Goal: Navigation & Orientation: Find specific page/section

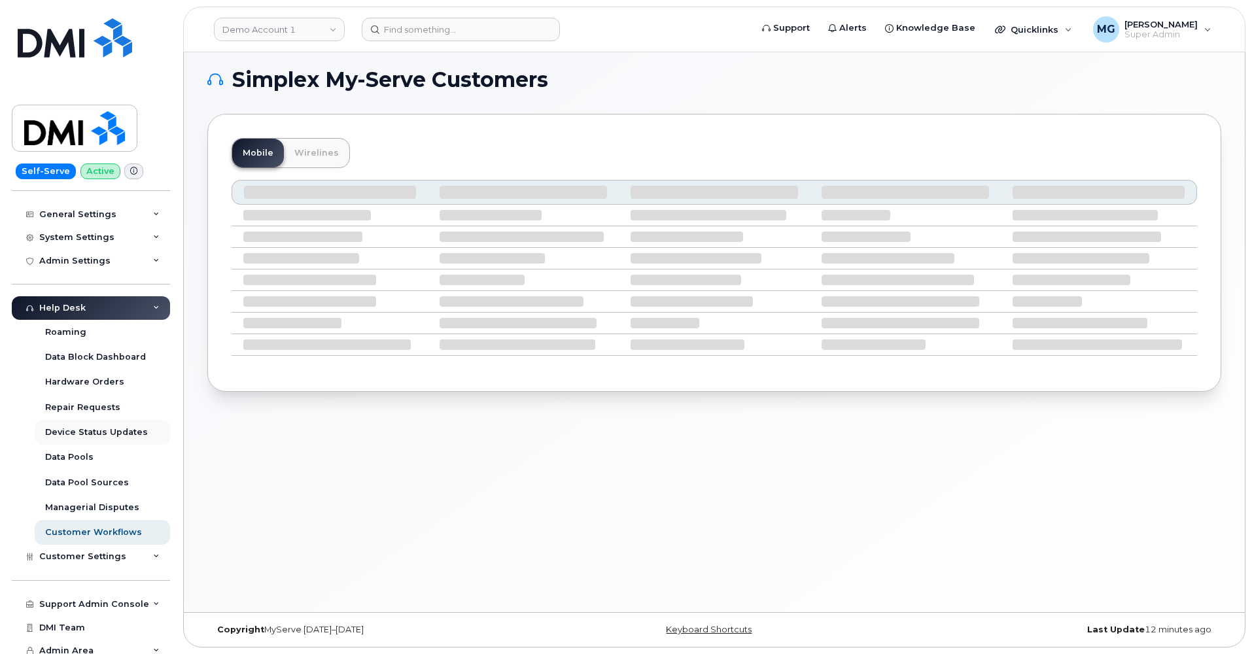
scroll to position [7, 0]
click at [89, 427] on div "Device Status Updates" at bounding box center [96, 433] width 103 height 12
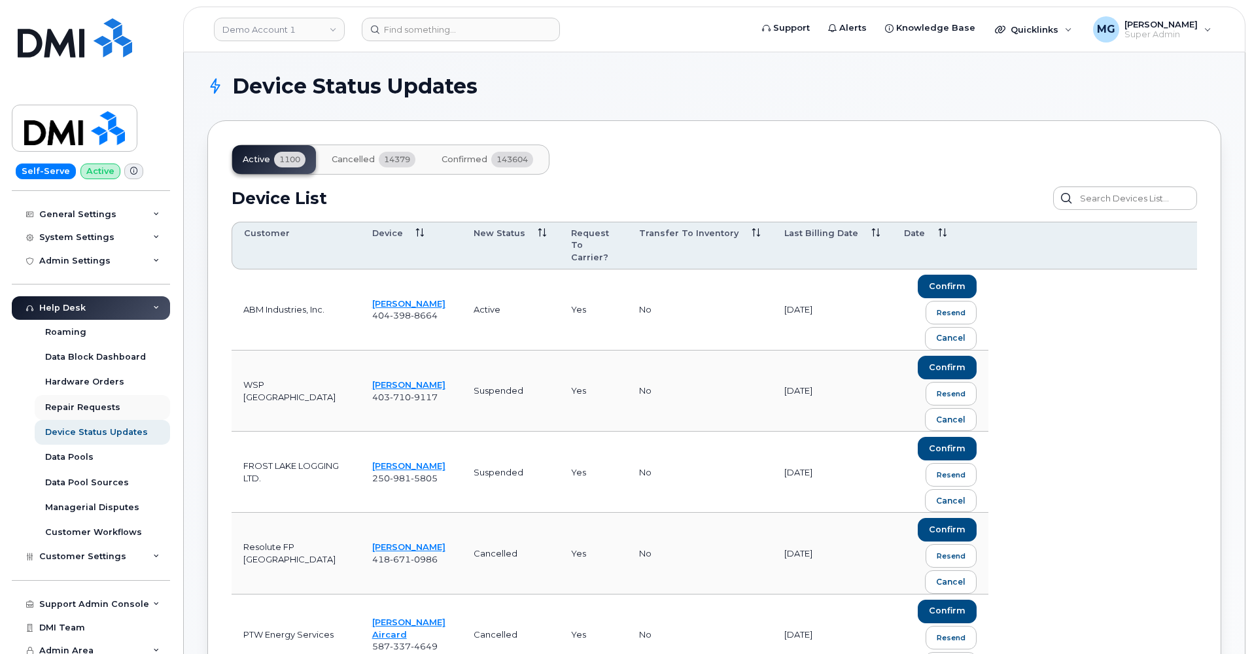
click at [77, 402] on div "Repair Requests" at bounding box center [82, 408] width 75 height 12
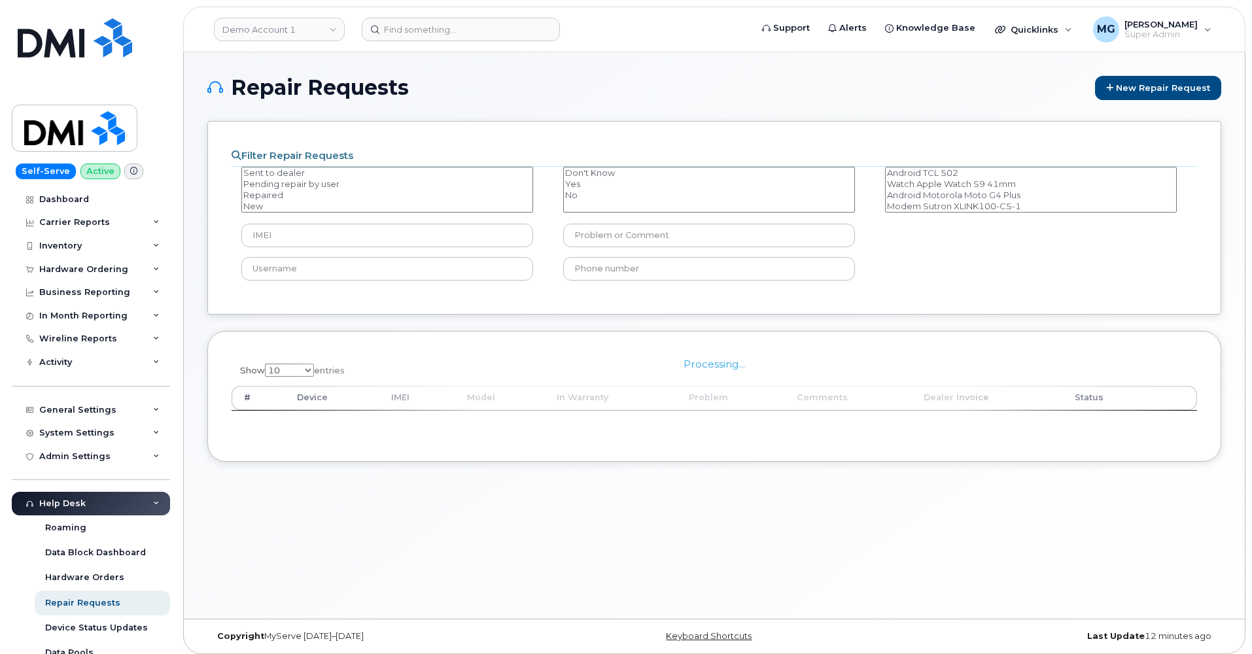
select select
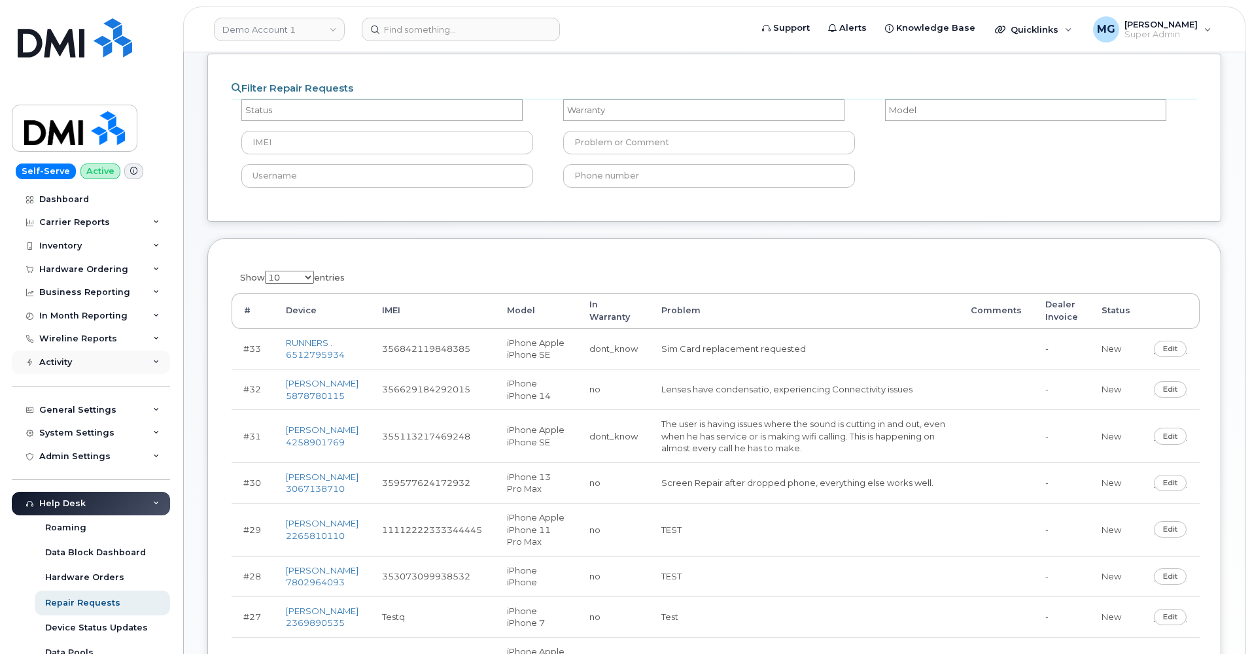
click at [74, 352] on div "Activity" at bounding box center [91, 363] width 158 height 24
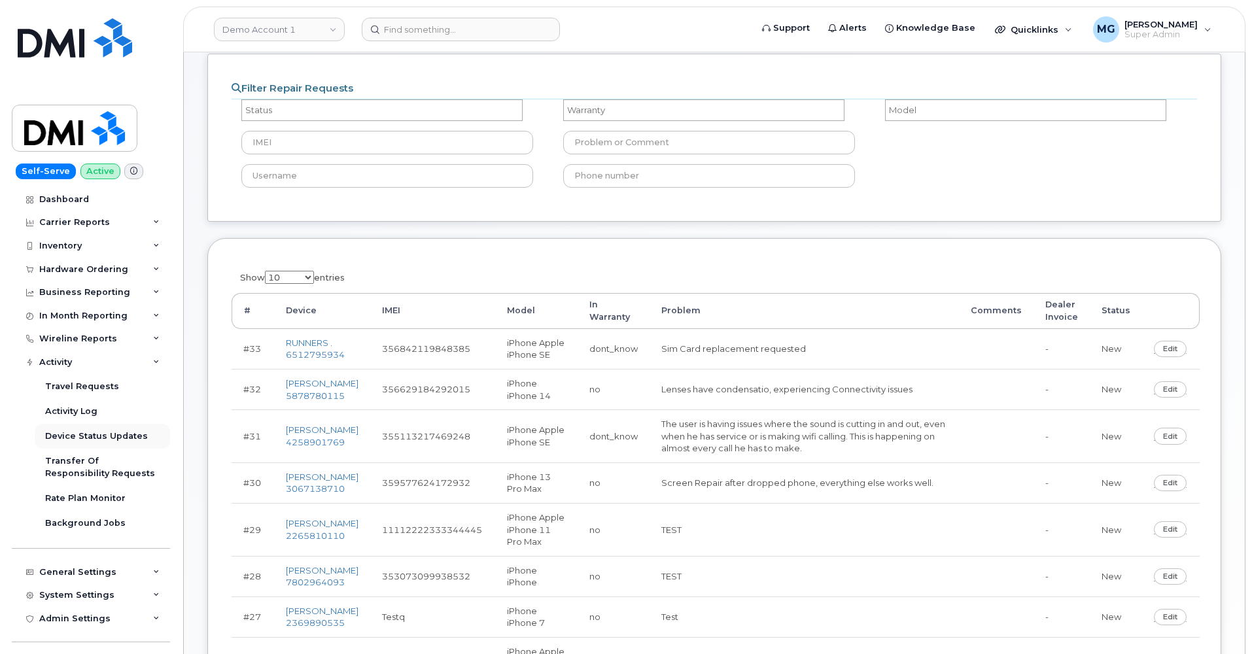
scroll to position [14, 0]
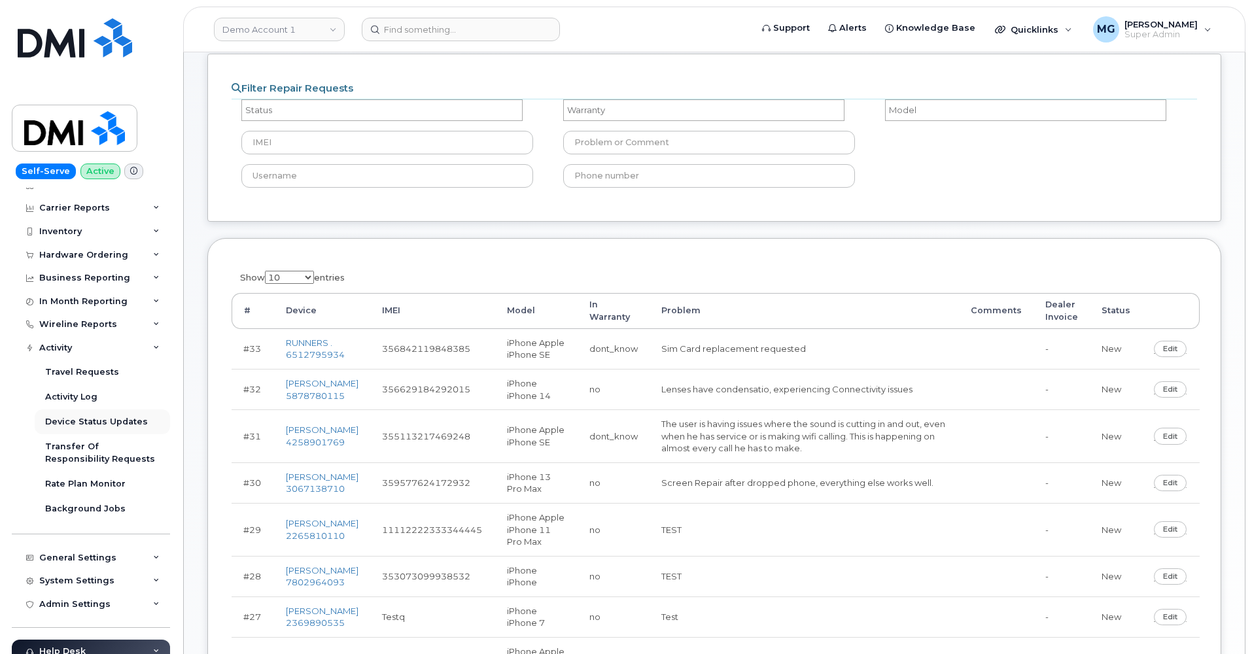
click at [78, 416] on div "Device Status Updates" at bounding box center [96, 422] width 103 height 12
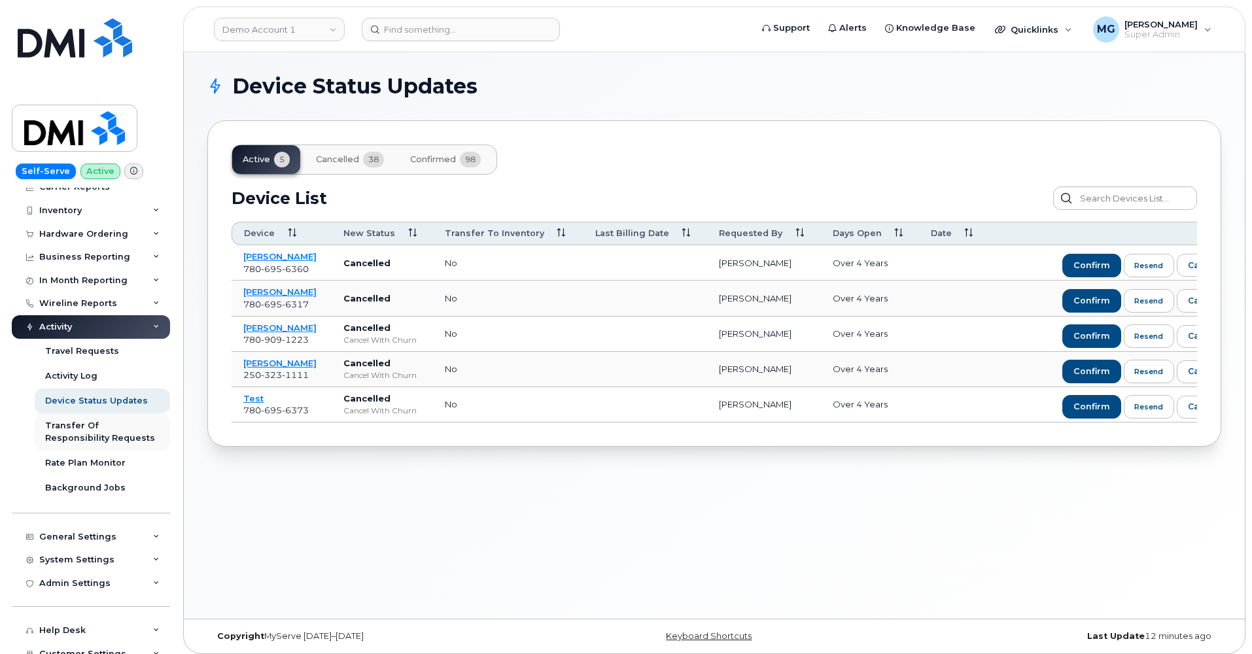
scroll to position [33, 0]
click at [113, 425] on div "Transfer Of Responsibility Requests" at bounding box center [102, 434] width 114 height 24
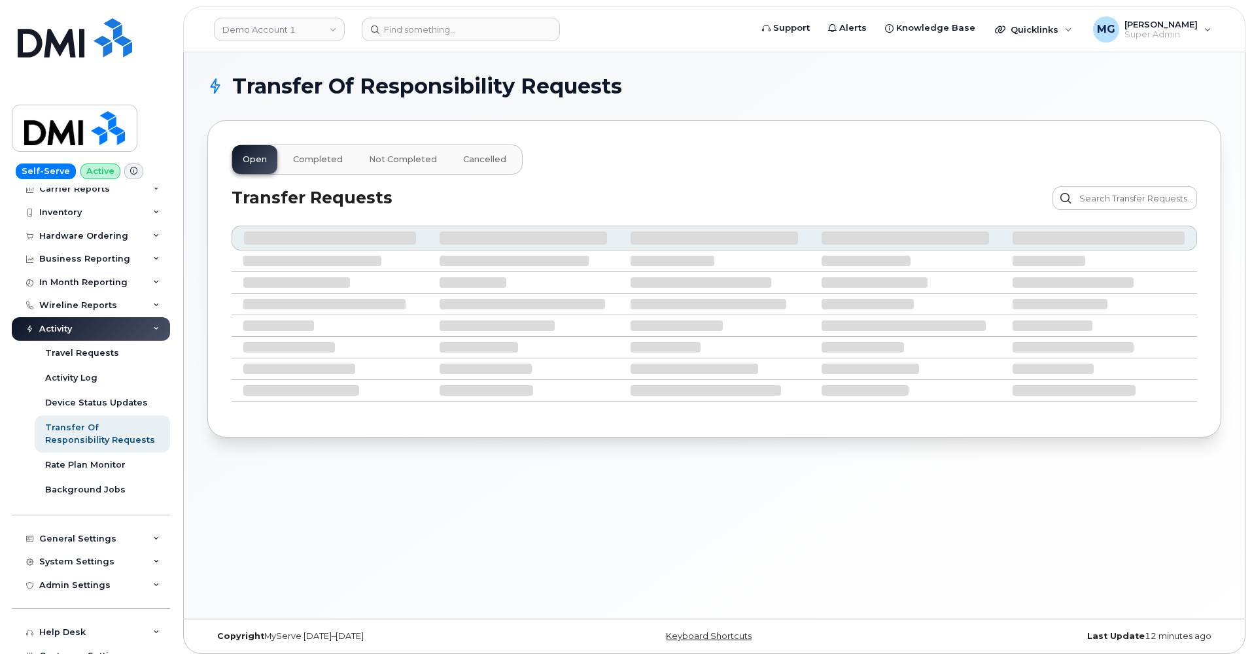
scroll to position [34, 0]
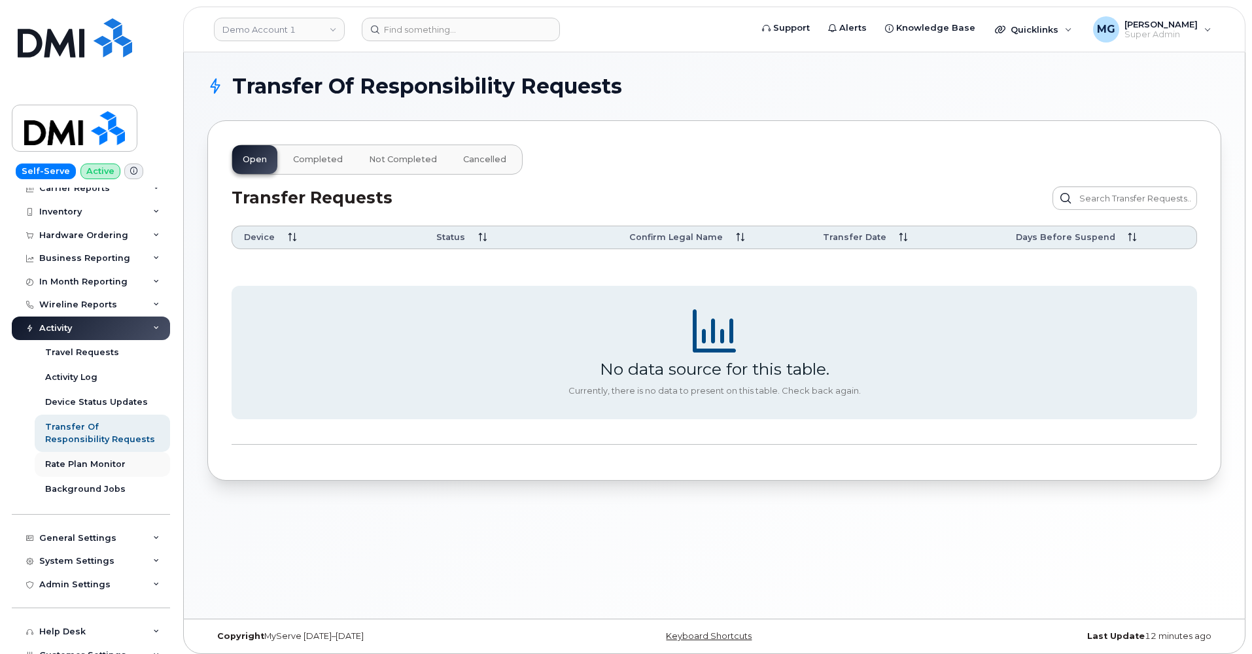
click at [103, 459] on div "Rate Plan Monitor" at bounding box center [85, 465] width 80 height 12
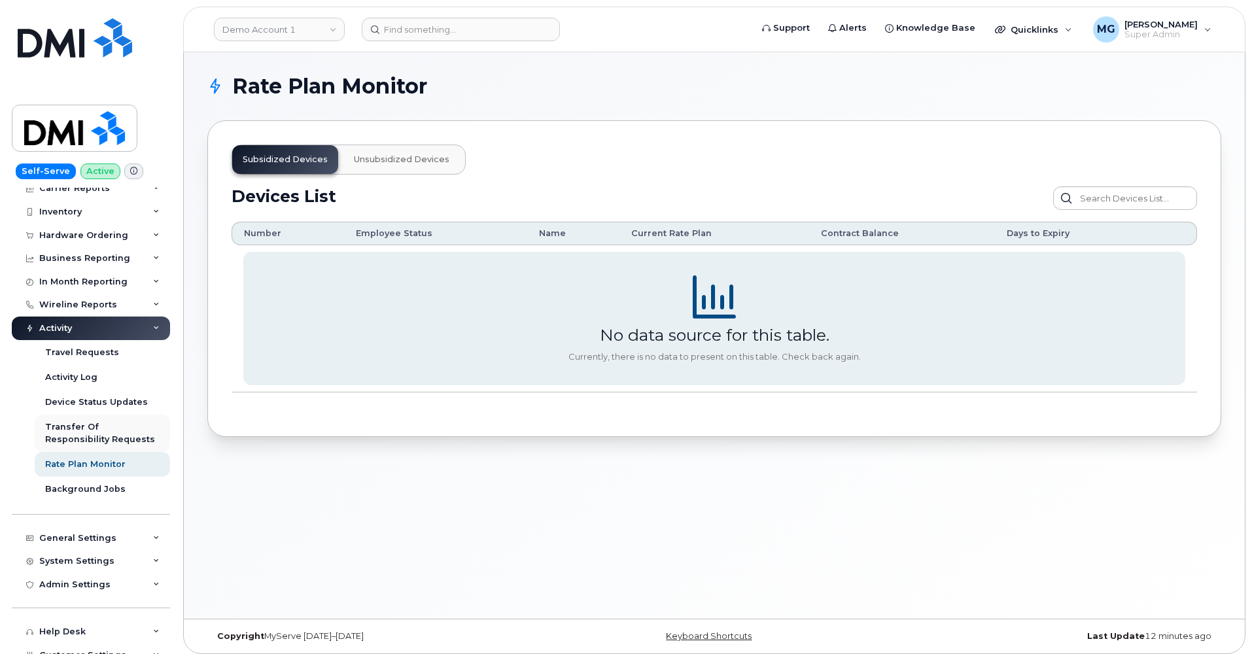
click at [101, 415] on link "Transfer Of Responsibility Requests" at bounding box center [102, 433] width 135 height 37
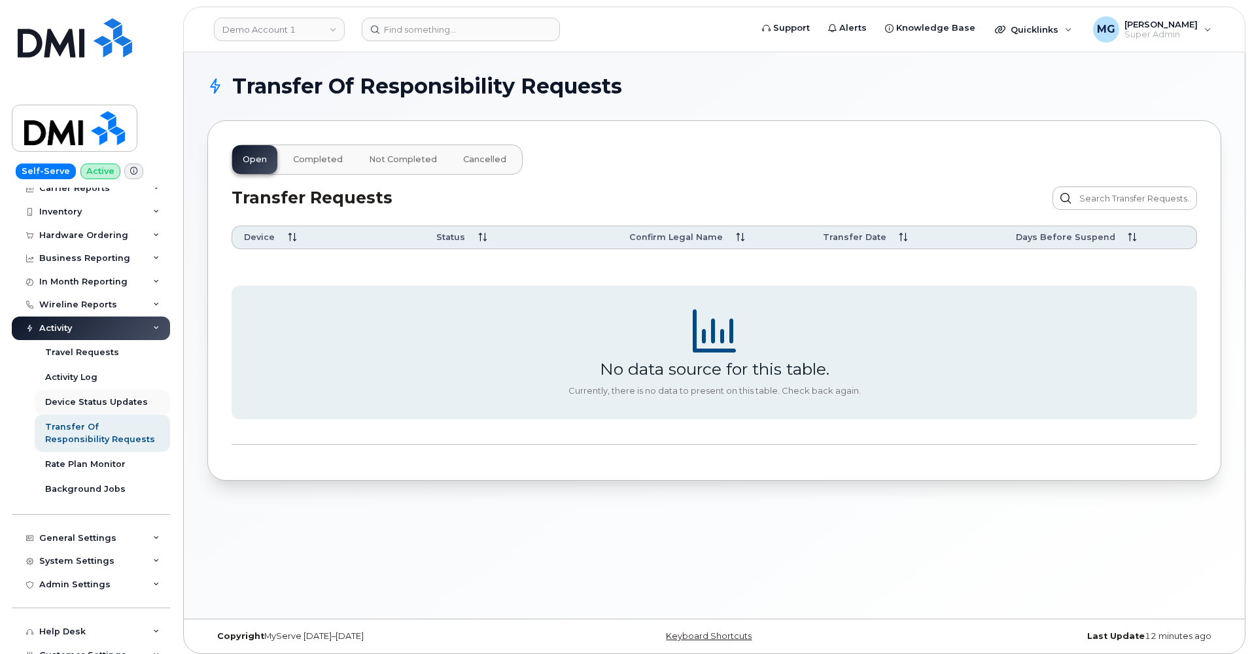
click at [78, 398] on div "Device Status Updates" at bounding box center [96, 402] width 103 height 12
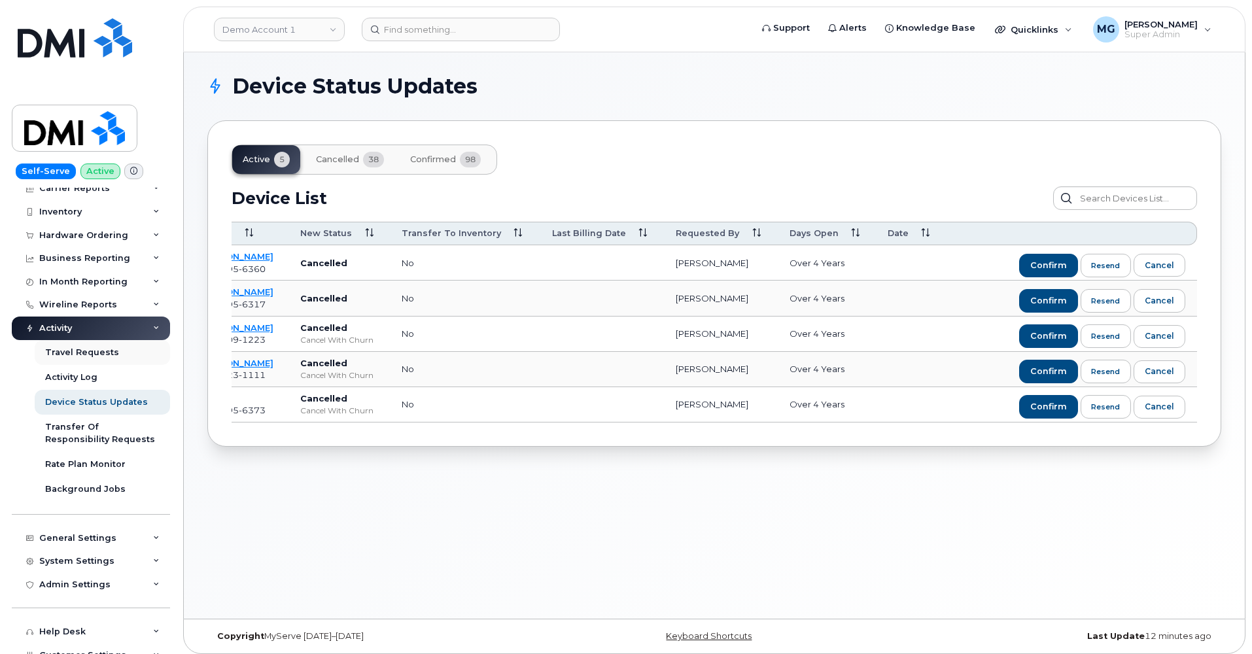
click at [83, 347] on div "Travel Requests" at bounding box center [82, 353] width 74 height 12
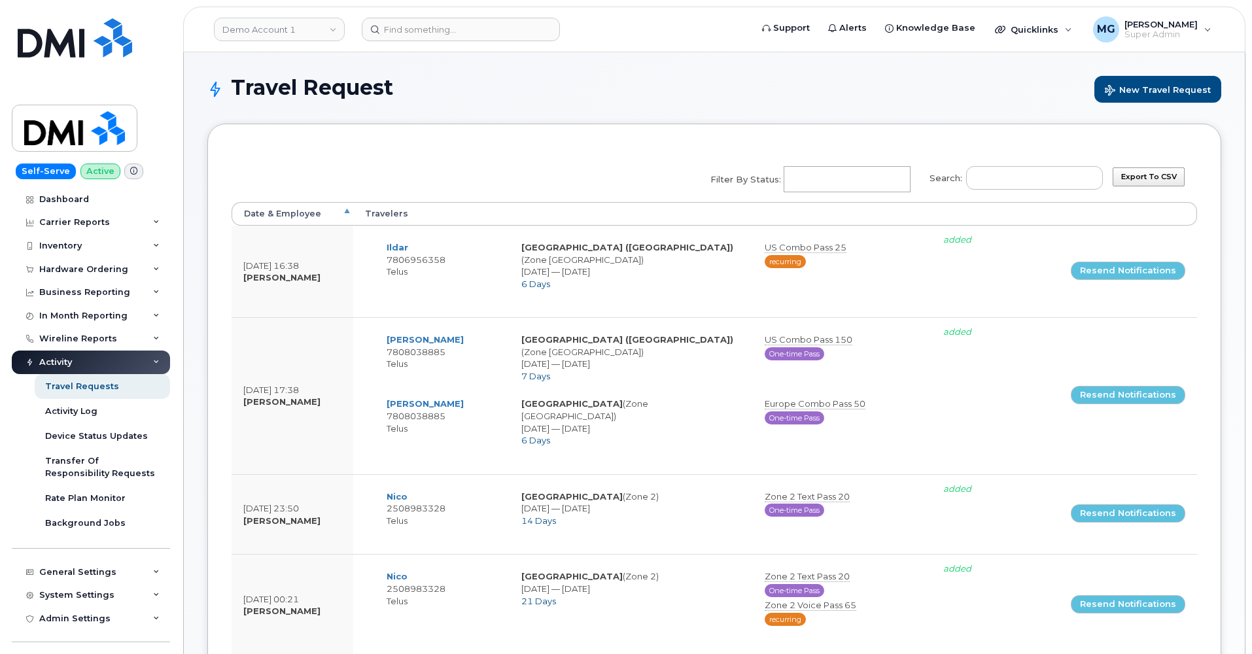
select select
click at [845, 182] on input "Filter by Status: No matches found Added Cancelled Pending confirmation Pending…" at bounding box center [845, 179] width 122 height 24
drag, startPoint x: 93, startPoint y: 431, endPoint x: 86, endPoint y: 433, distance: 6.8
click at [86, 433] on div "Device Status Updates" at bounding box center [96, 436] width 103 height 12
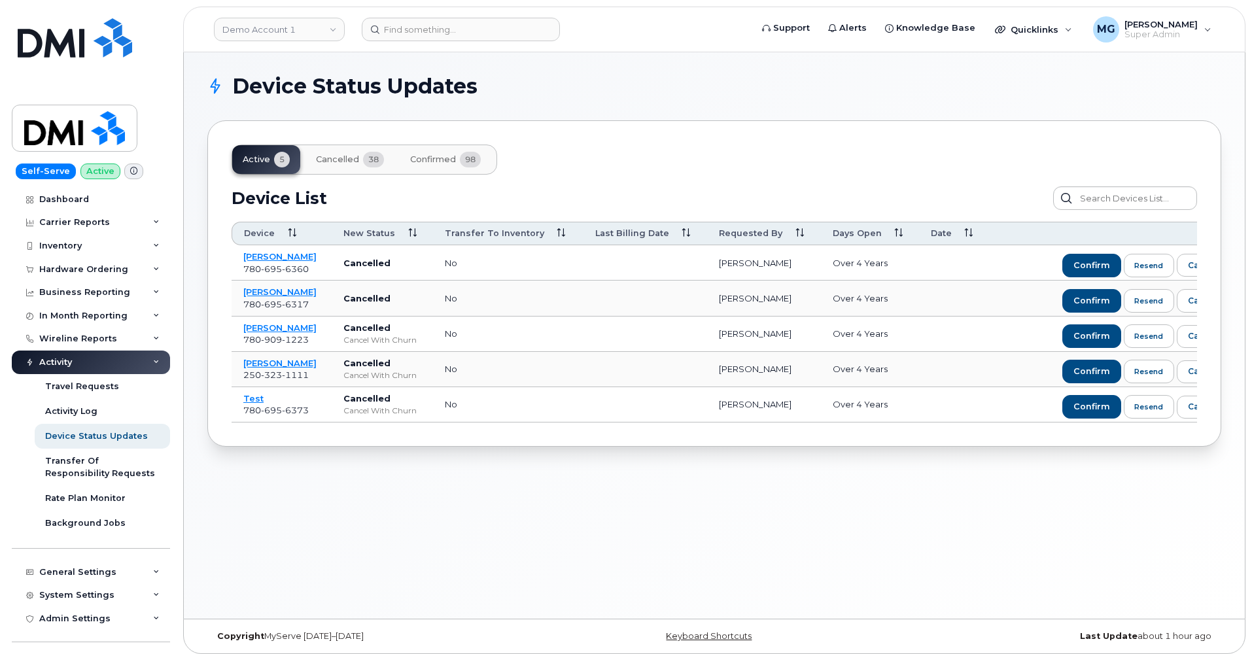
click at [437, 160] on span "Confirmed" at bounding box center [433, 159] width 46 height 10
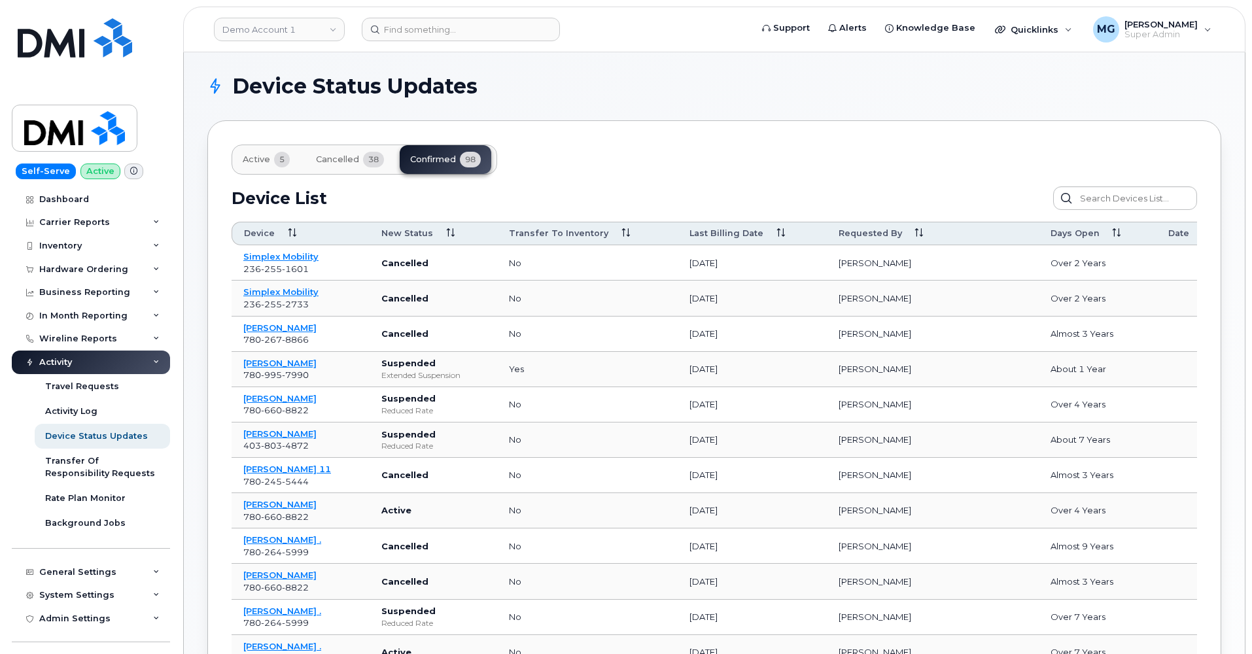
click at [328, 160] on span "Cancelled" at bounding box center [337, 159] width 43 height 10
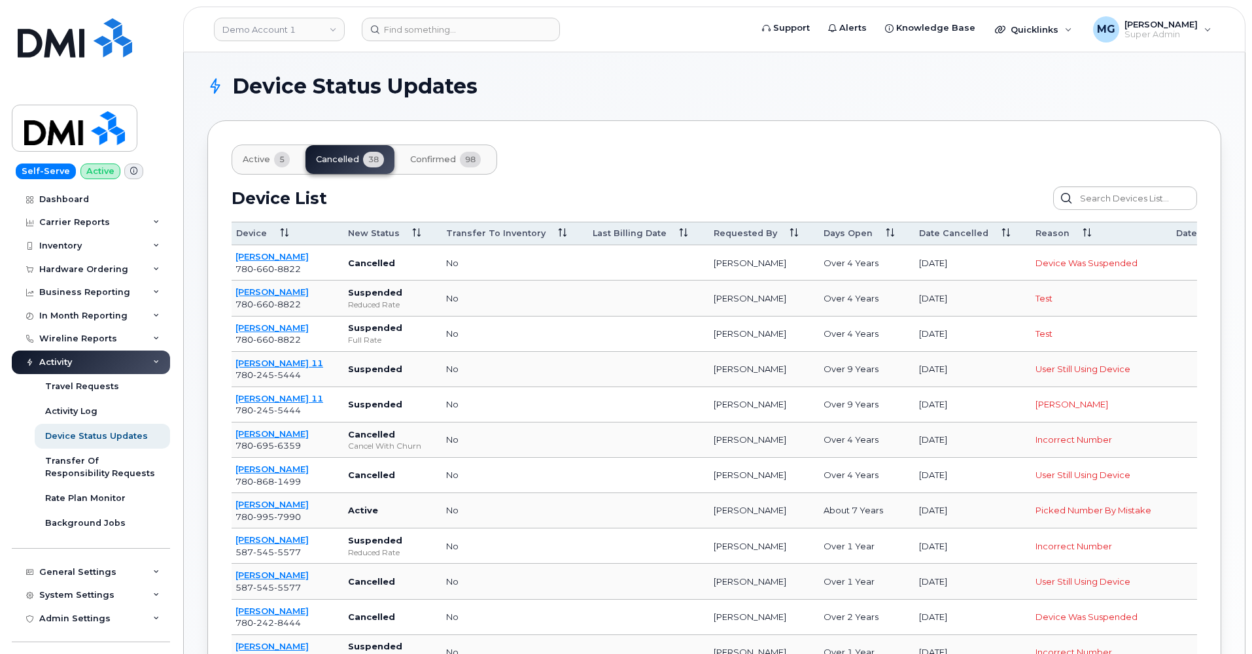
click at [251, 162] on span "Active" at bounding box center [256, 159] width 27 height 10
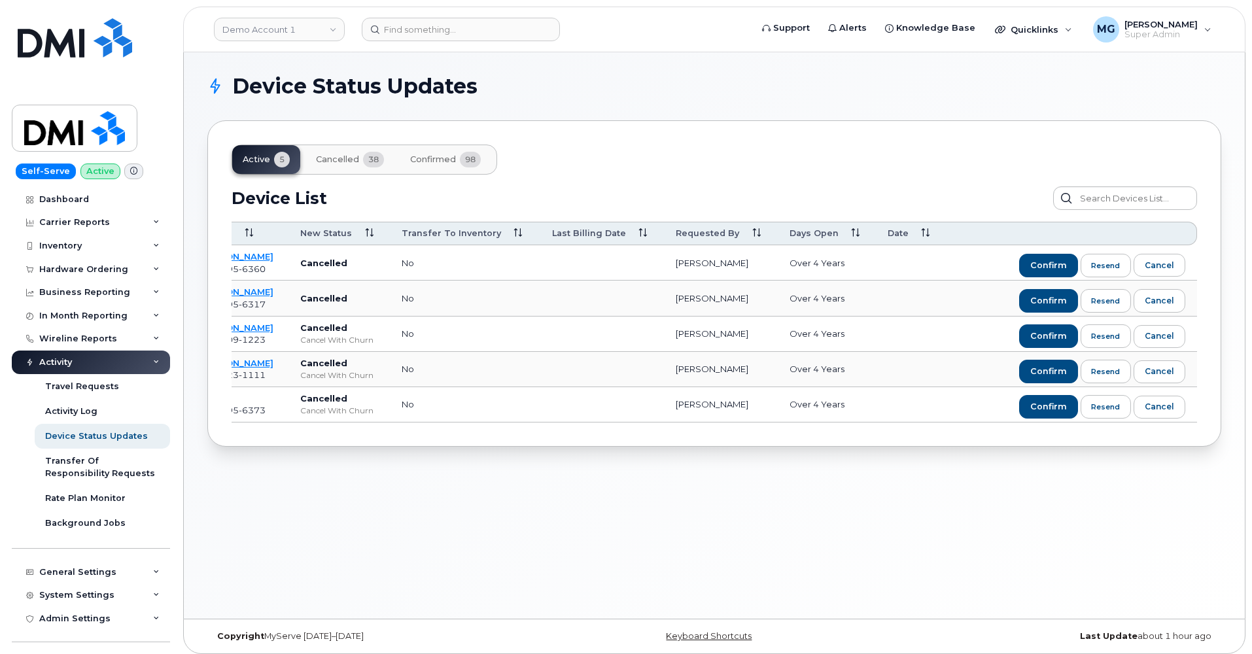
scroll to position [0, 43]
click at [80, 461] on div "Transfer Of Responsibility Requests" at bounding box center [102, 467] width 114 height 24
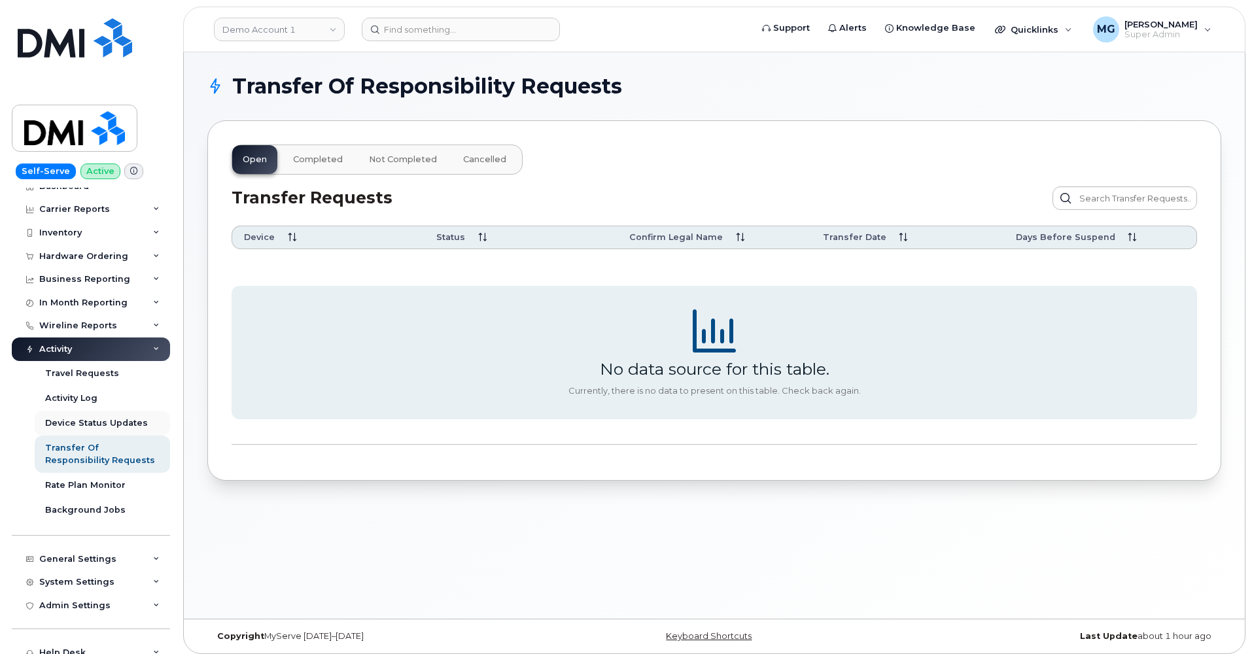
click at [95, 419] on div "Device Status Updates" at bounding box center [96, 423] width 103 height 12
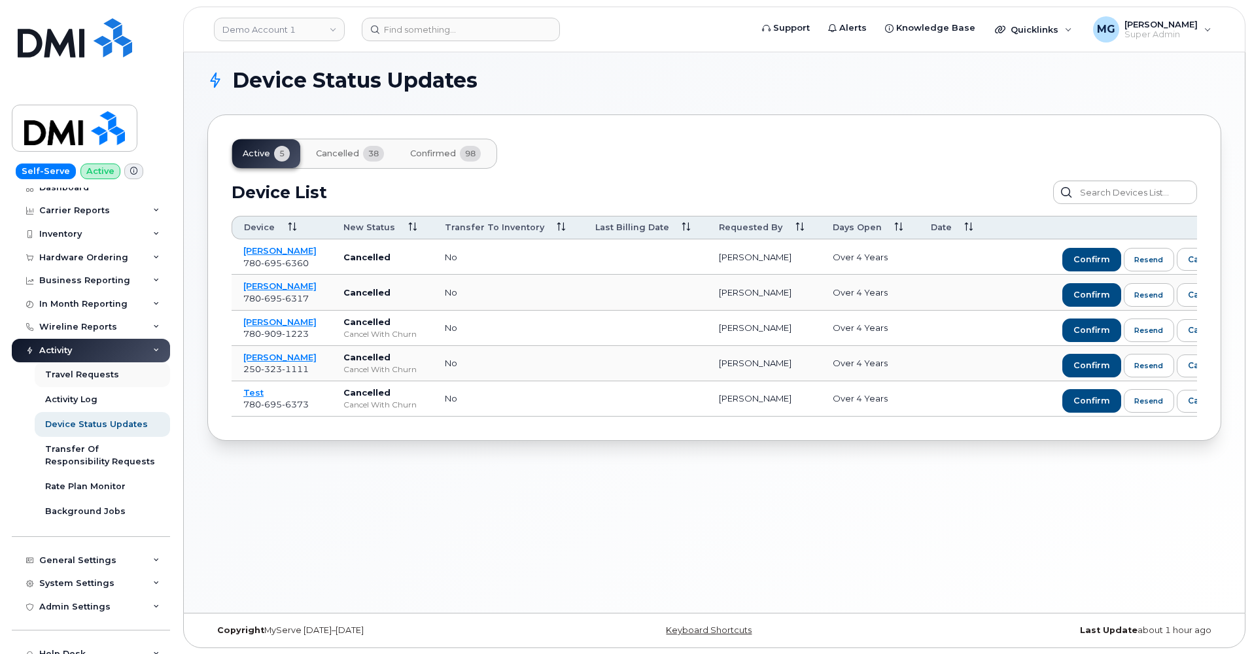
scroll to position [10, 0]
click at [90, 370] on div "Travel Requests" at bounding box center [82, 376] width 74 height 12
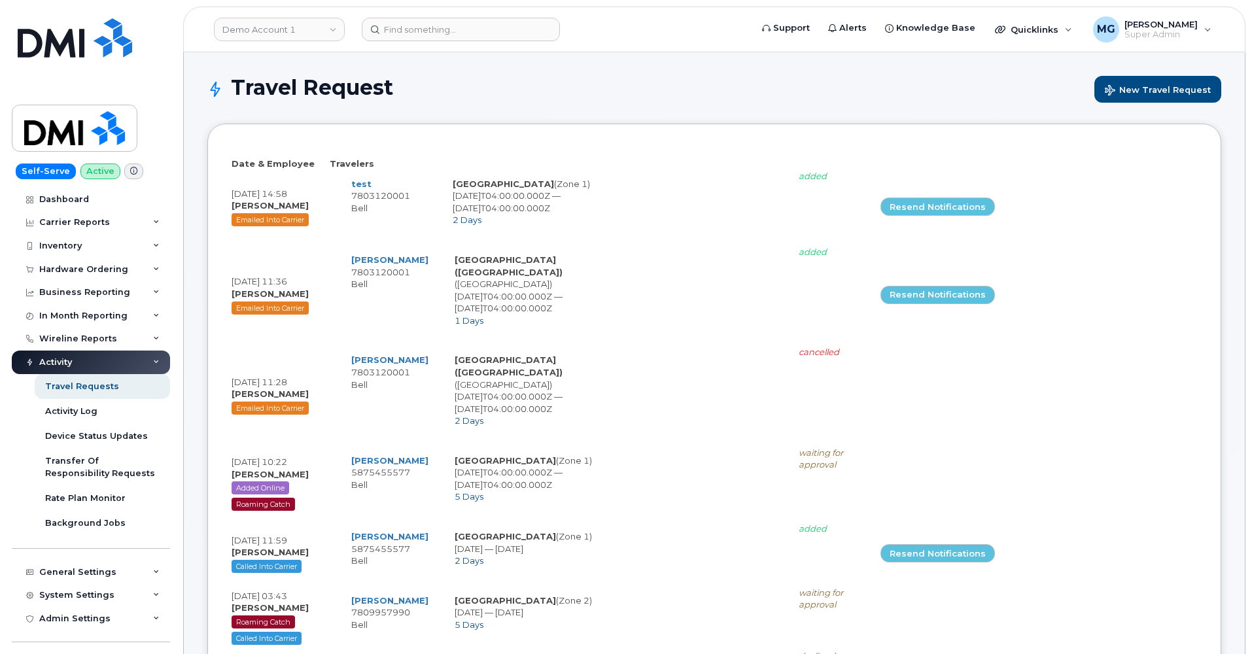
select select
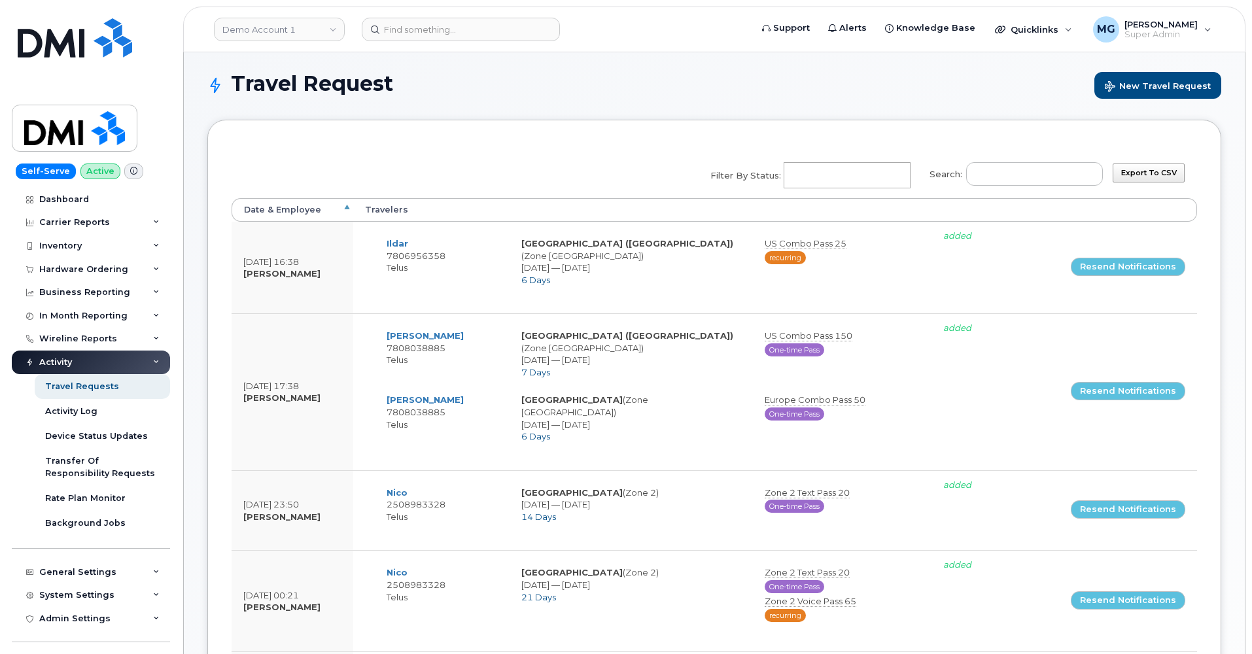
click at [862, 170] on input "Filter by Status: No matches found Added Cancelled Pending confirmation Pending…" at bounding box center [845, 176] width 122 height 24
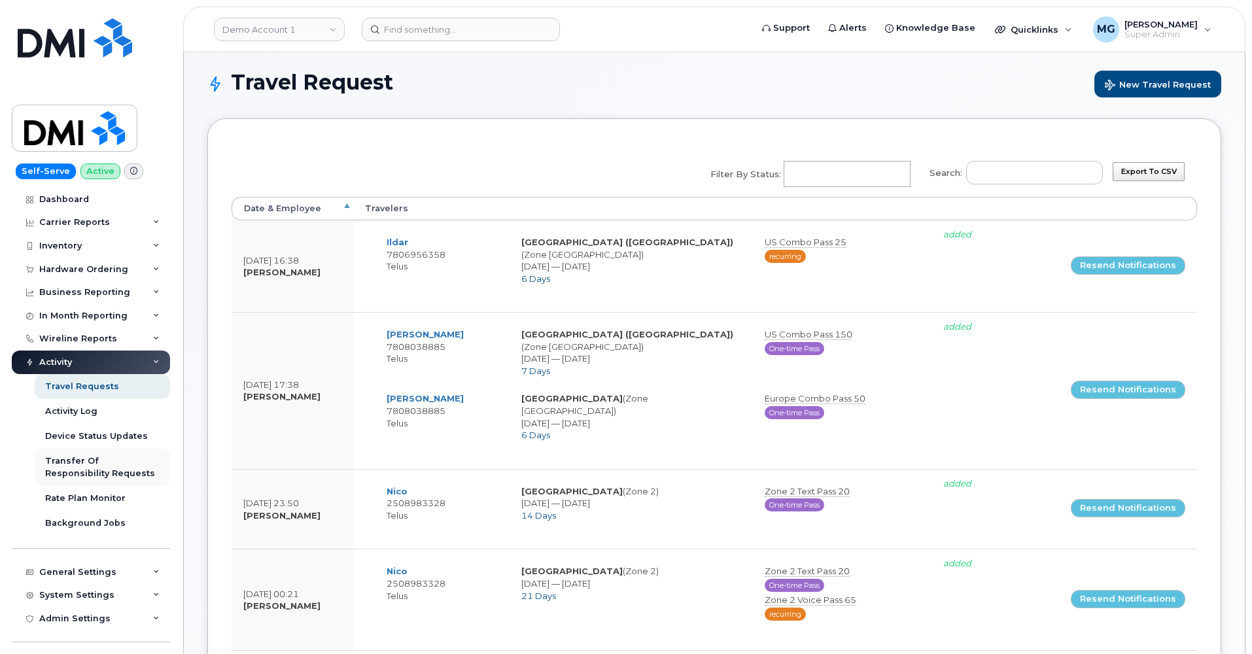
click at [73, 463] on div "Transfer Of Responsibility Requests" at bounding box center [102, 467] width 114 height 24
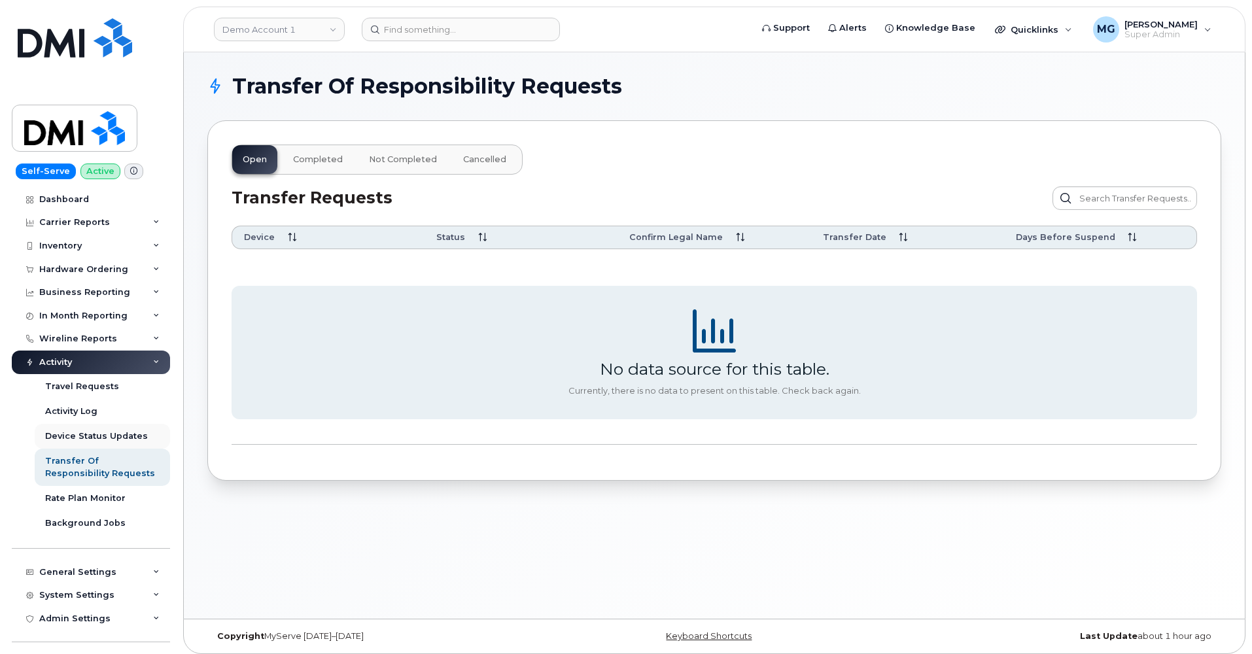
click at [69, 434] on div "Device Status Updates" at bounding box center [96, 436] width 103 height 12
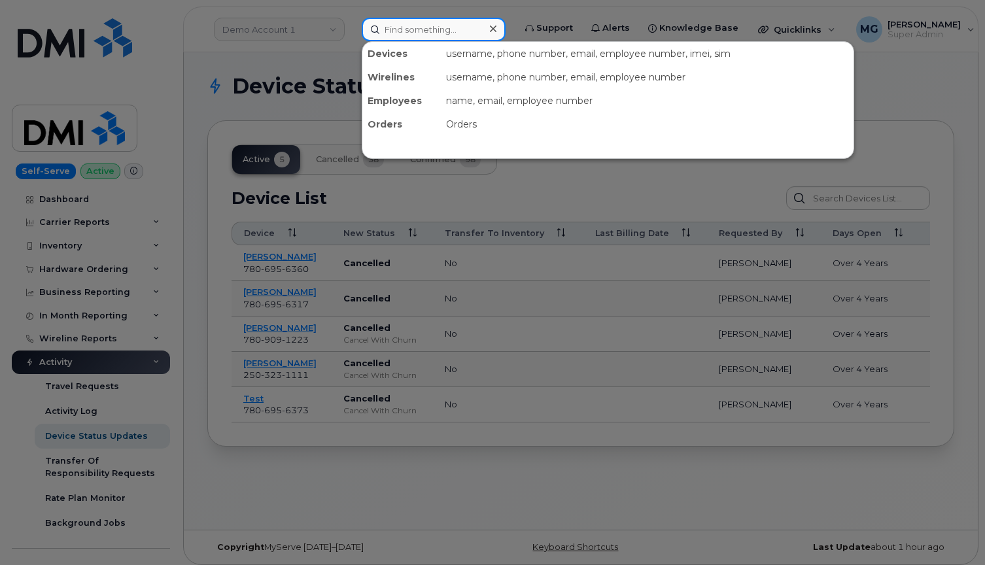
click at [392, 28] on input at bounding box center [434, 30] width 144 height 24
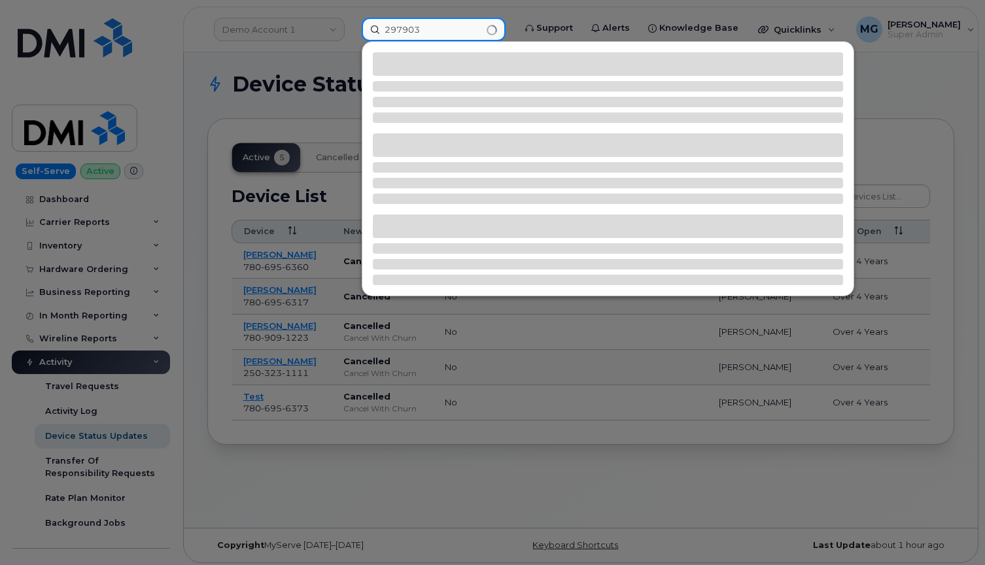
scroll to position [4, 0]
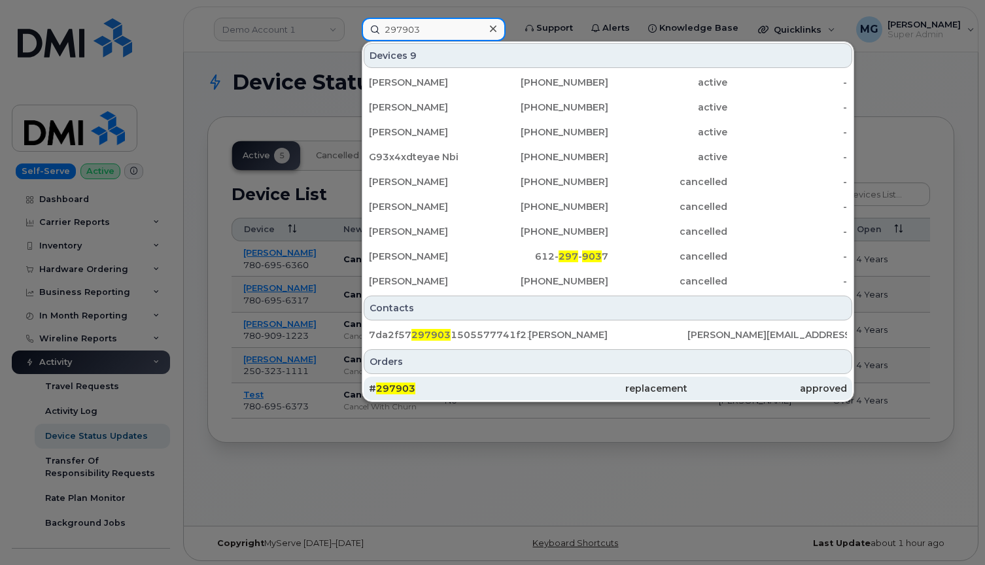
type input "297903"
click at [388, 391] on span "297903" at bounding box center [395, 389] width 39 height 12
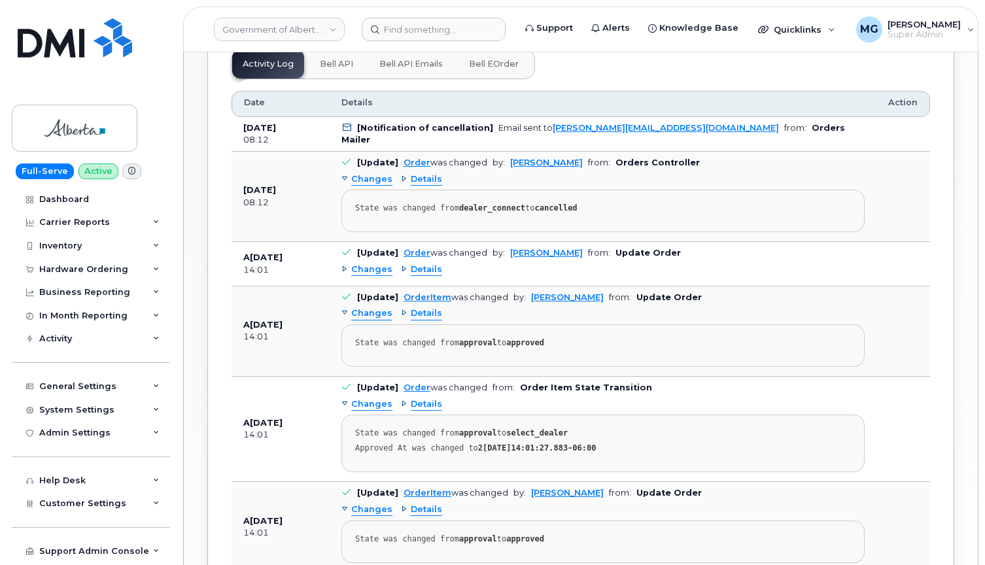
scroll to position [723, 0]
click at [360, 172] on span "Changes" at bounding box center [371, 178] width 41 height 12
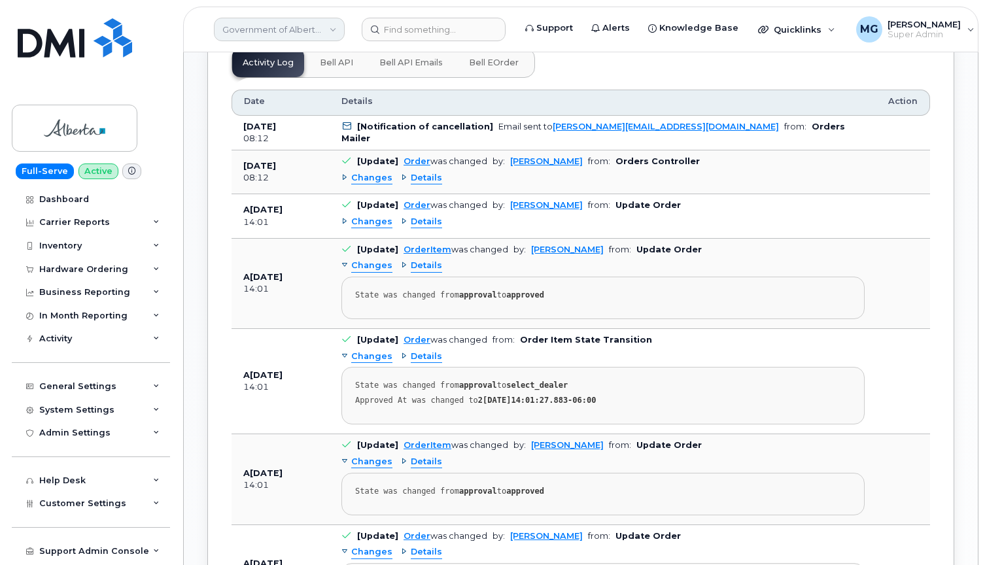
click at [304, 30] on link "Government of Alberta ([GEOGRAPHIC_DATA])" at bounding box center [279, 30] width 131 height 24
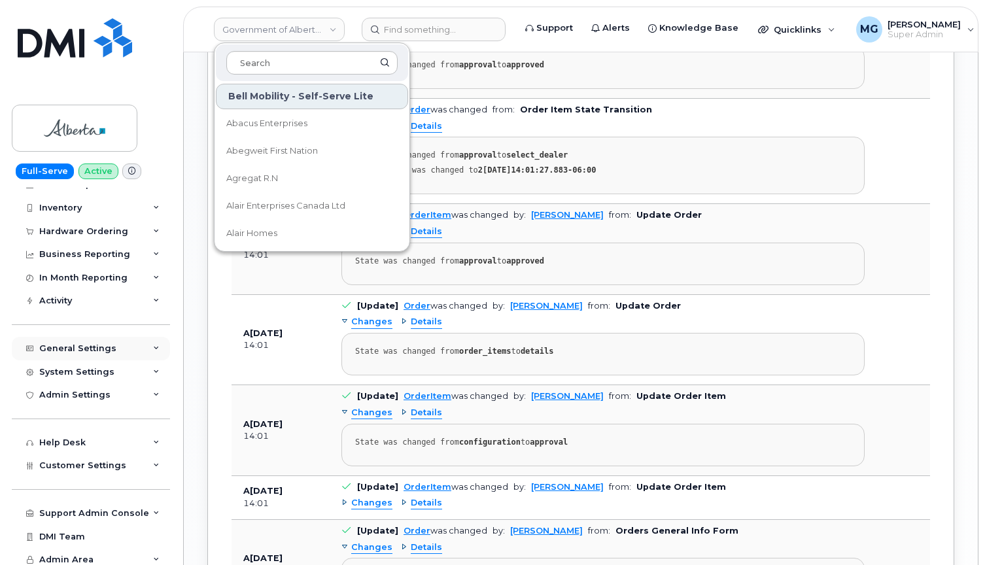
scroll to position [1038, 0]
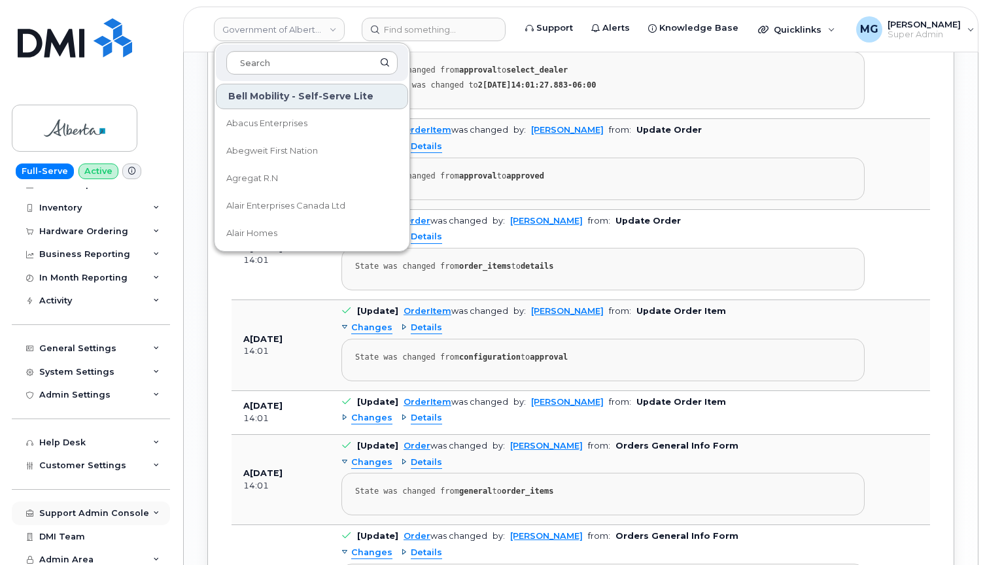
click at [84, 508] on div "Support Admin Console" at bounding box center [94, 513] width 110 height 10
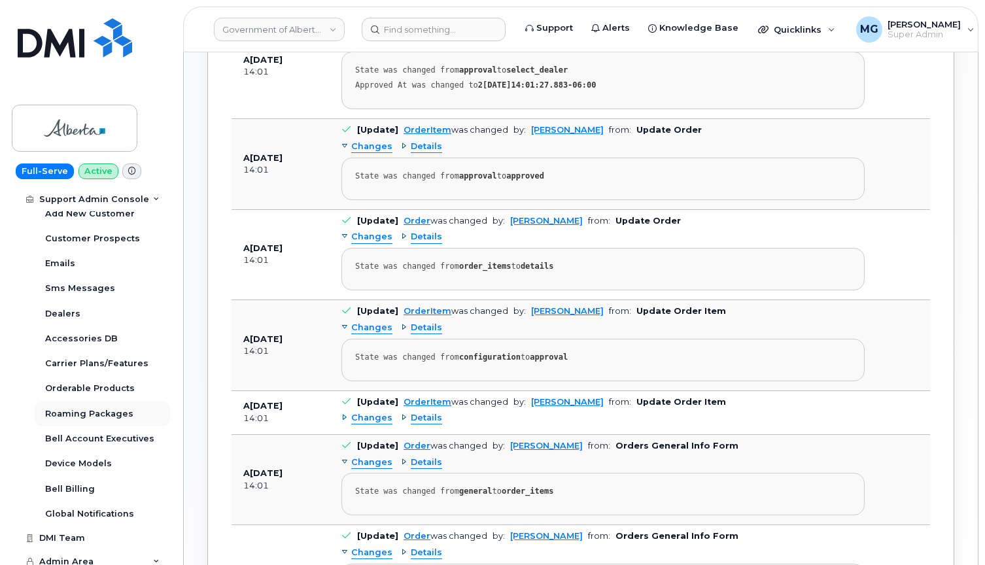
scroll to position [361, 0]
click at [98, 383] on div "Orderable Products" at bounding box center [90, 389] width 90 height 12
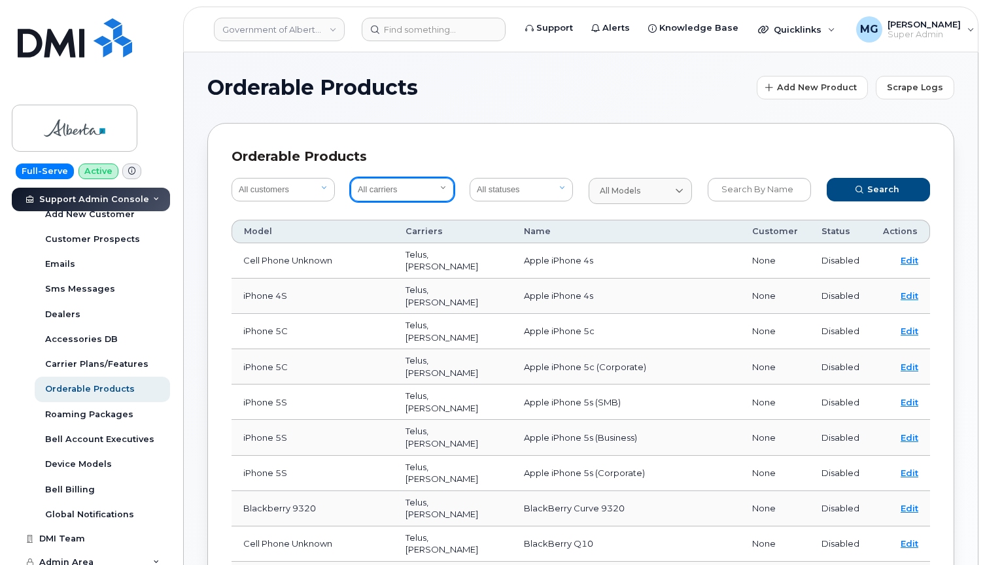
select select "1"
click at [875, 186] on span "Search" at bounding box center [883, 189] width 32 height 12
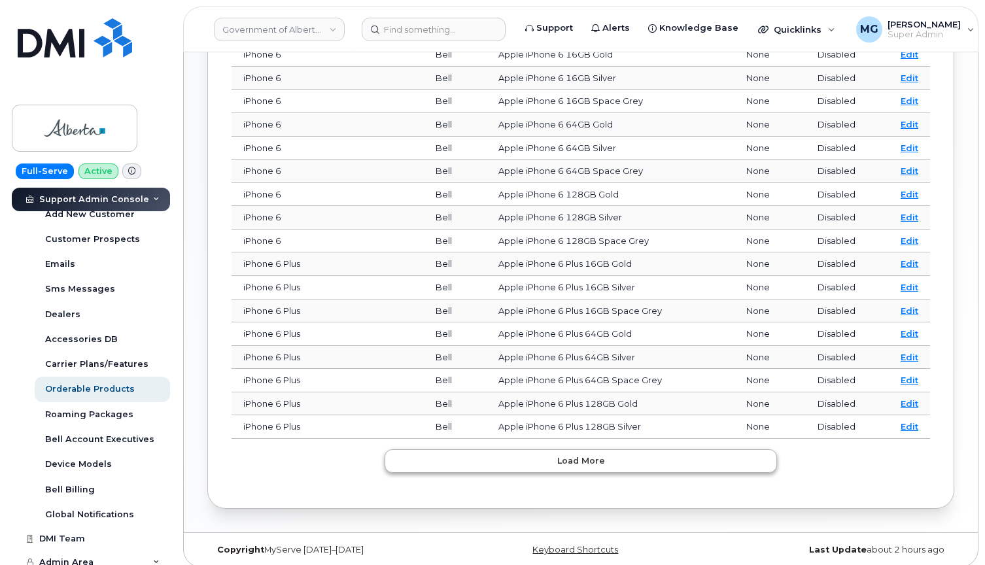
scroll to position [385, 0]
click at [531, 455] on button "Load more" at bounding box center [581, 462] width 393 height 24
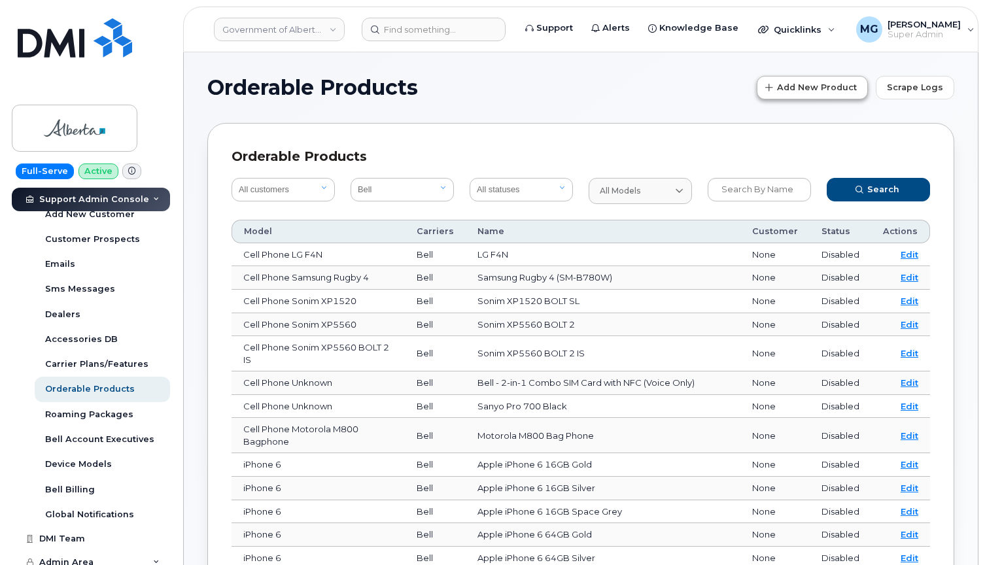
scroll to position [0, 0]
click at [897, 86] on span "Scrape Logs" at bounding box center [915, 87] width 56 height 12
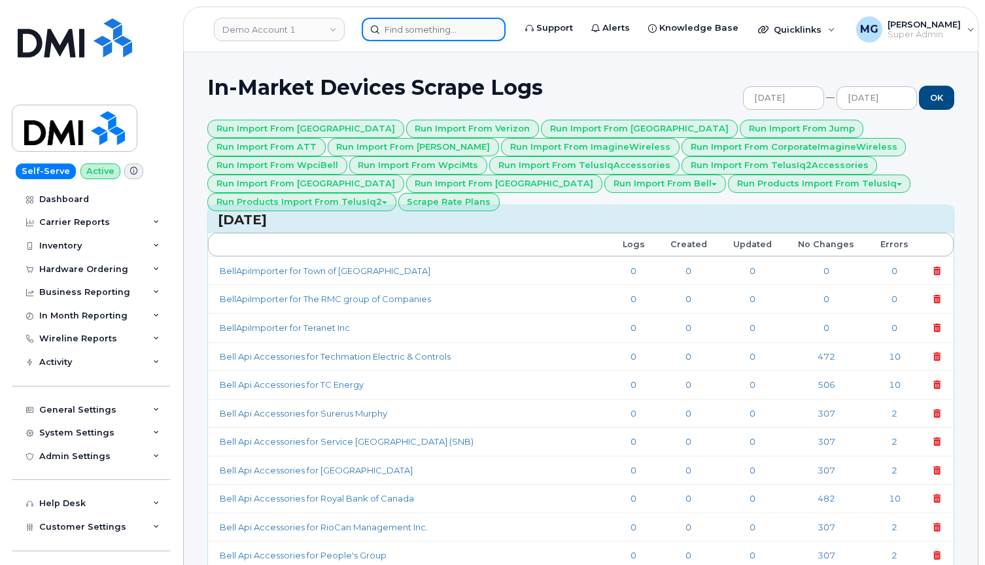
click at [397, 29] on input at bounding box center [434, 30] width 144 height 24
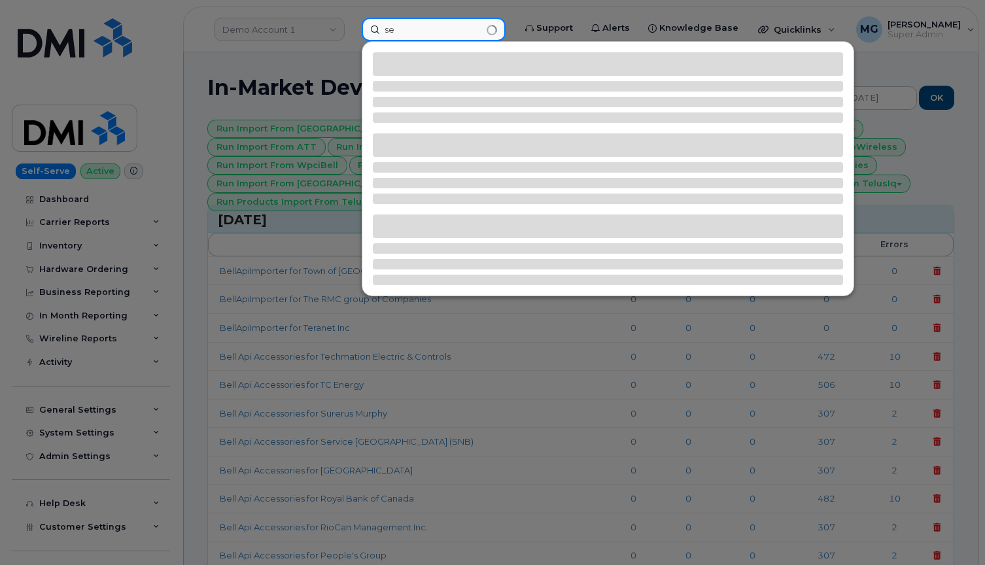
type input "s"
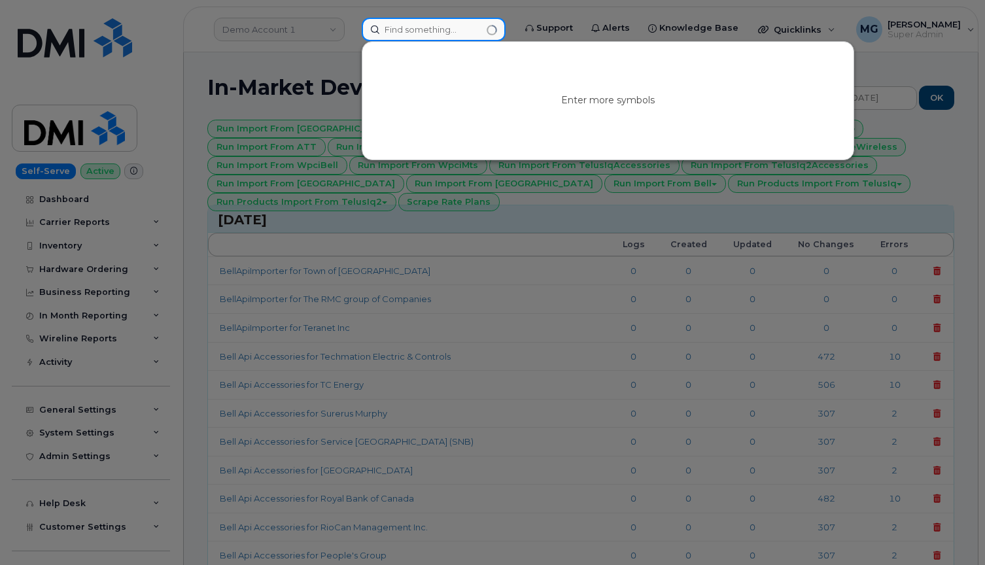
scroll to position [0, 1]
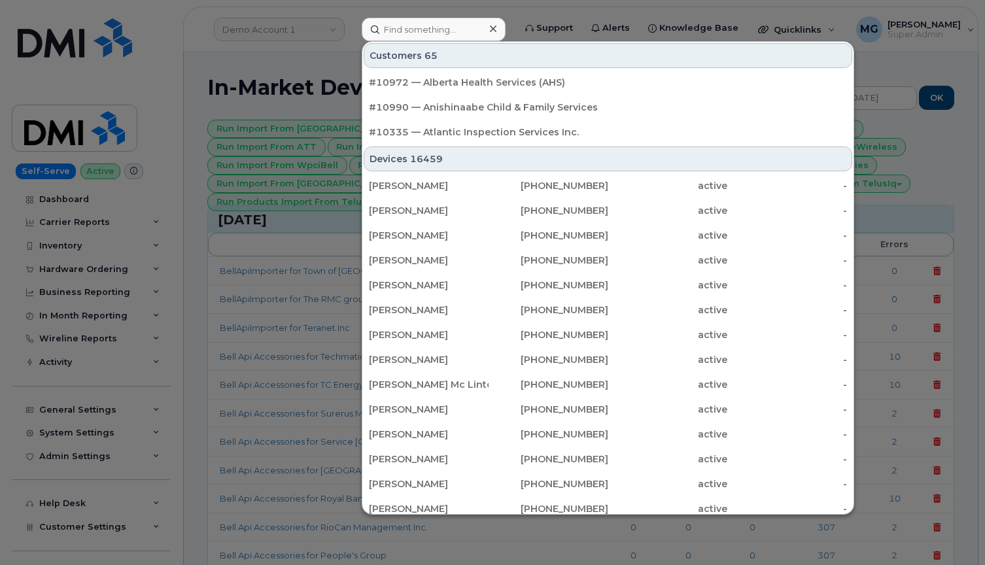
click at [162, 15] on div at bounding box center [492, 282] width 985 height 565
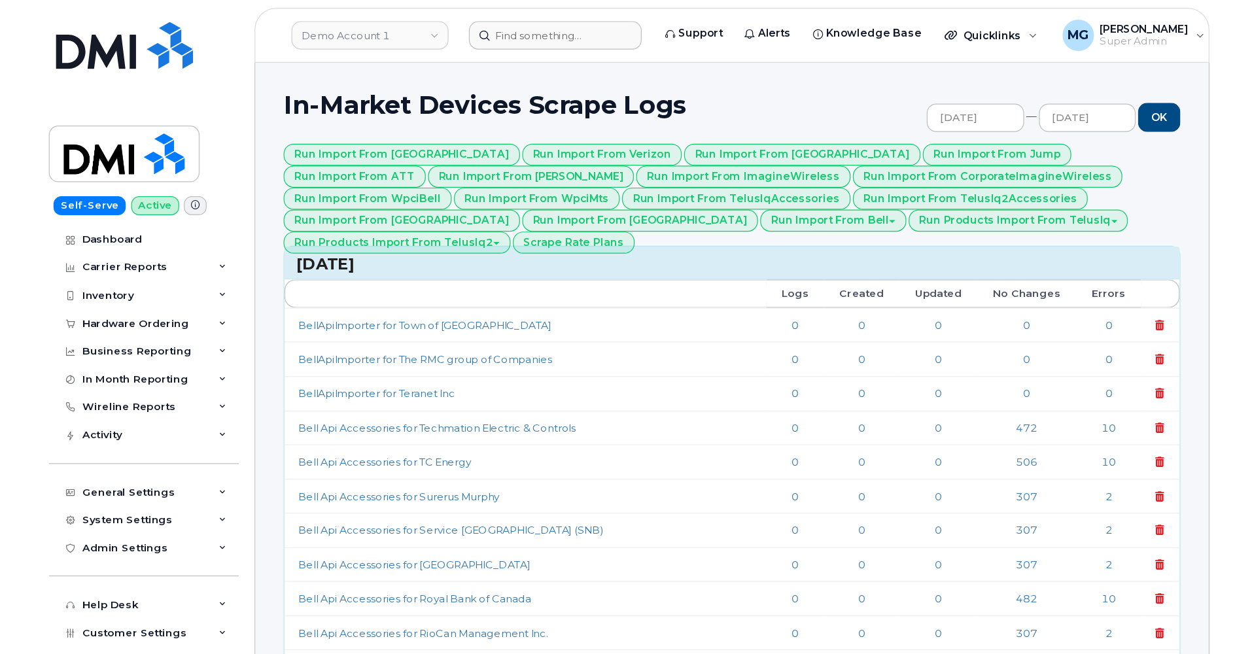
scroll to position [0, 0]
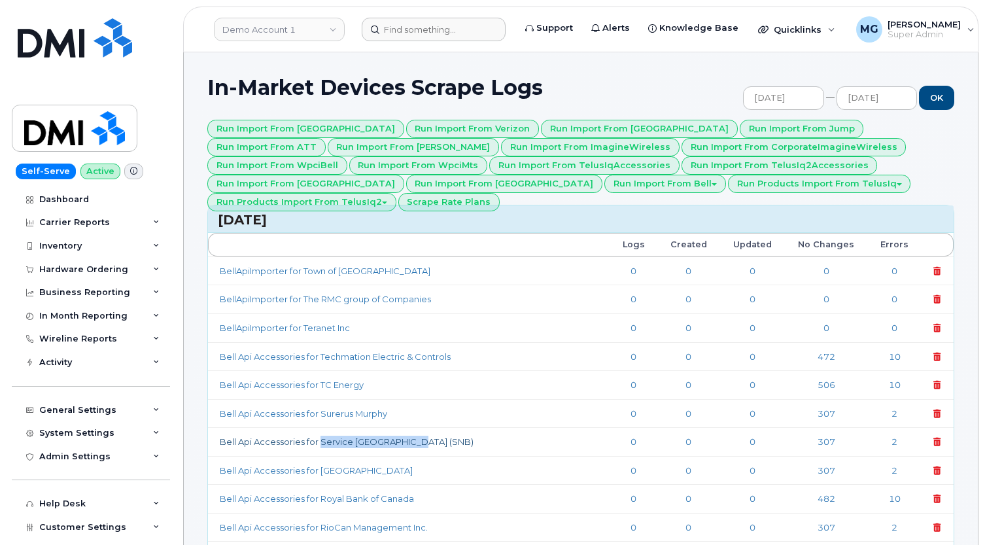
click at [276, 436] on link "Bell Api Accessories for Service New Brunswick (SNB)" at bounding box center [347, 441] width 254 height 10
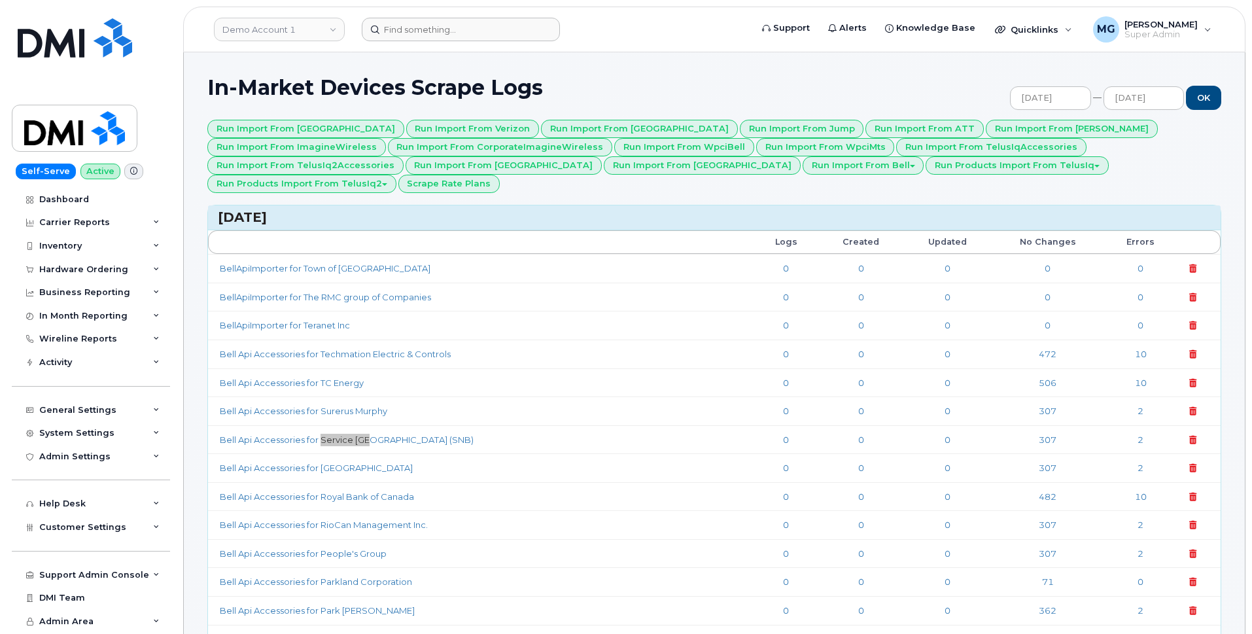
scroll to position [1441, 0]
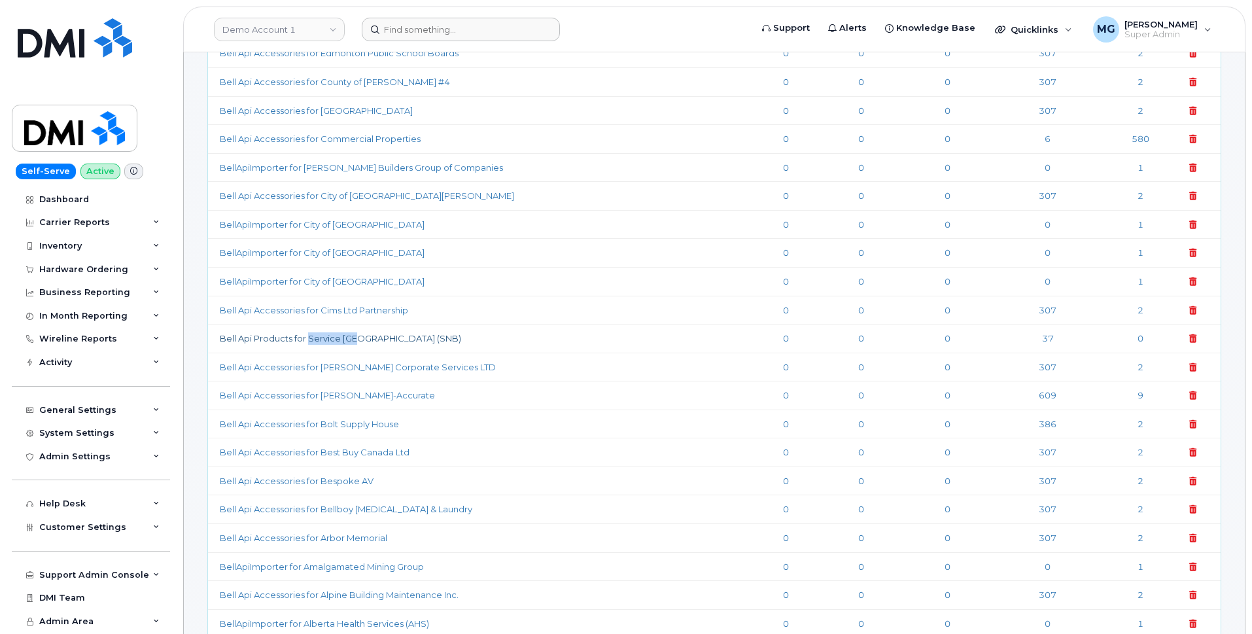
click at [377, 333] on link "Bell Api Products for Service New Brunswick (SNB)" at bounding box center [340, 338] width 241 height 10
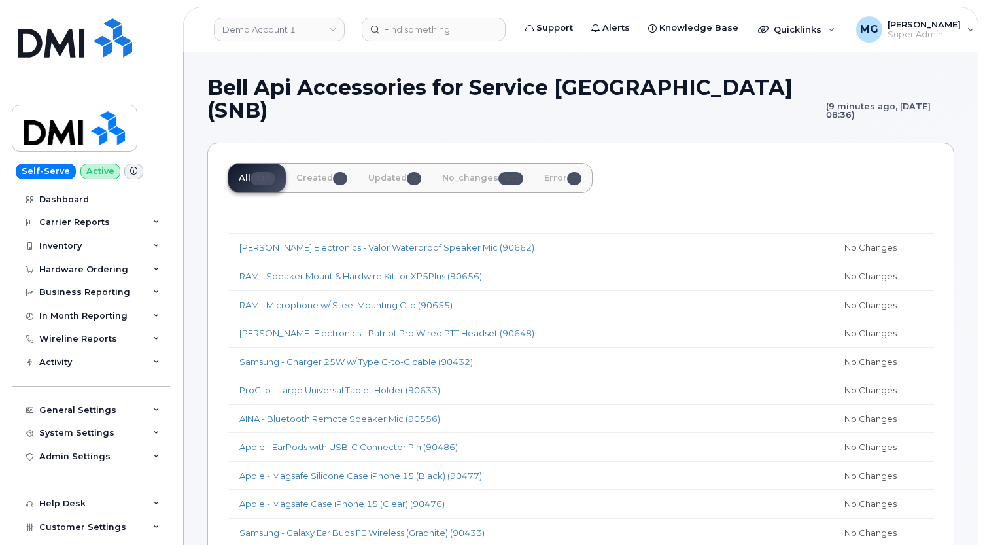
scroll to position [1, 0]
click at [340, 178] on span "0" at bounding box center [340, 177] width 14 height 13
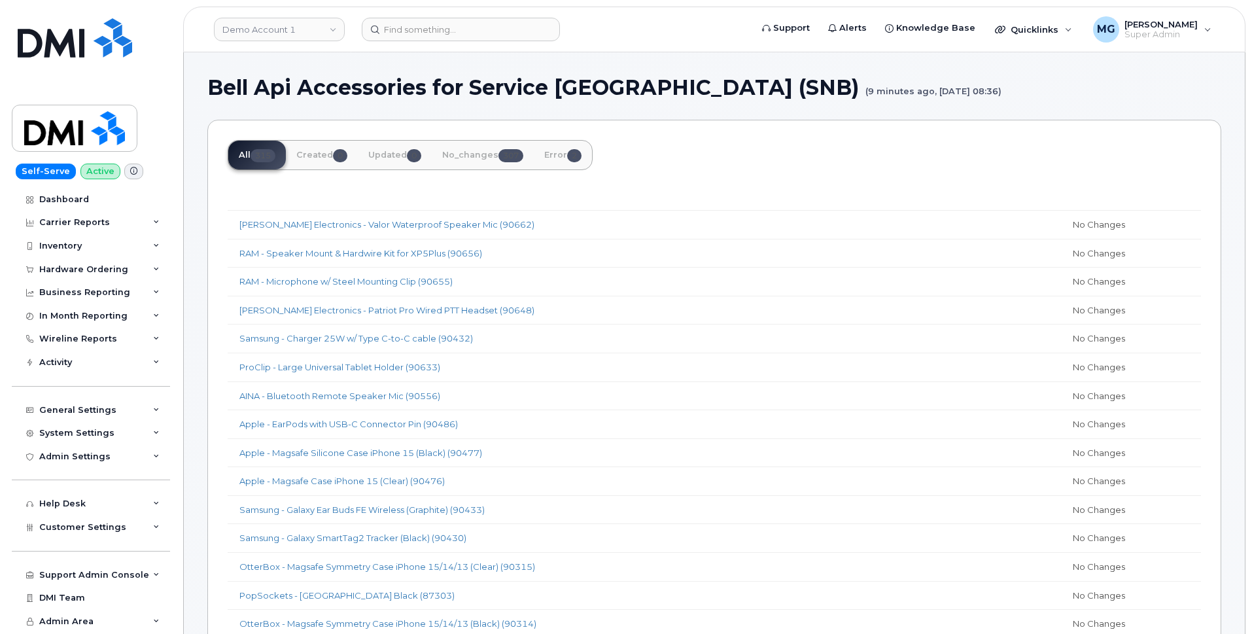
scroll to position [0, 0]
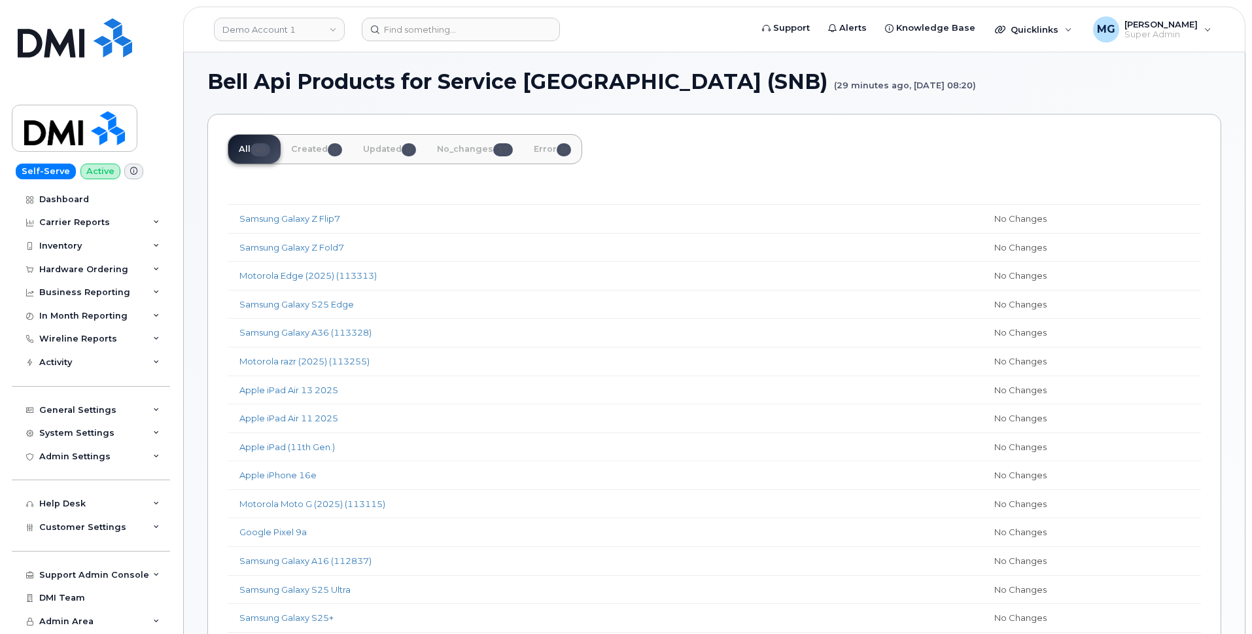
scroll to position [799, 0]
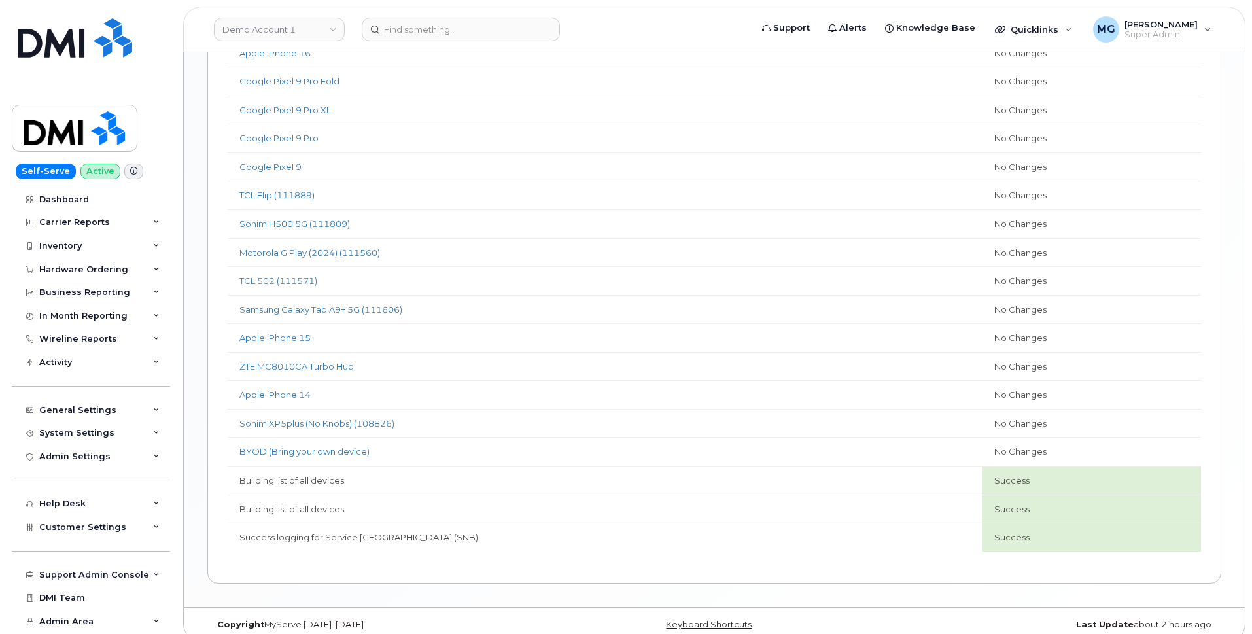
click at [385, 438] on td "BYOD (Bring your own device)" at bounding box center [605, 451] width 755 height 29
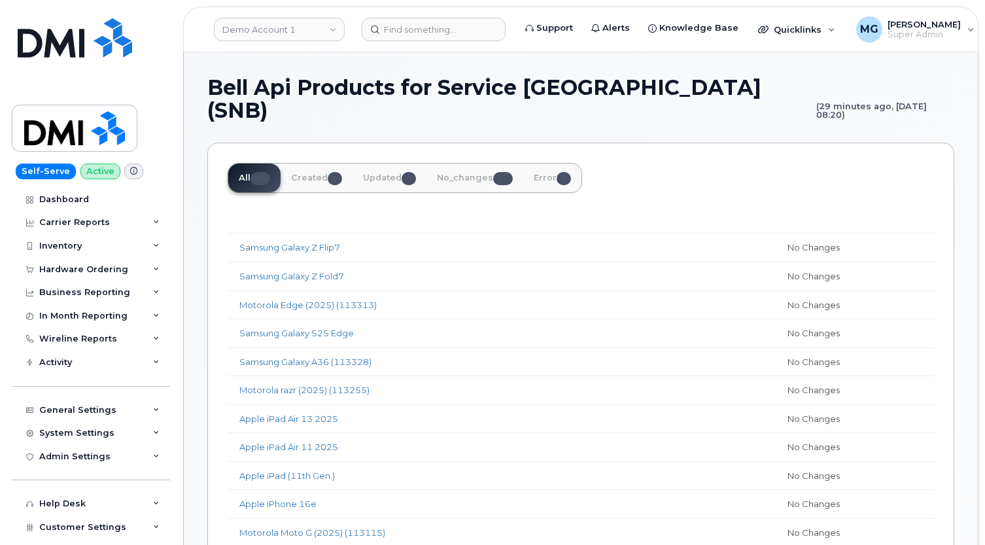
scroll to position [0, 0]
click at [268, 30] on link "Demo Account 1" at bounding box center [279, 30] width 131 height 24
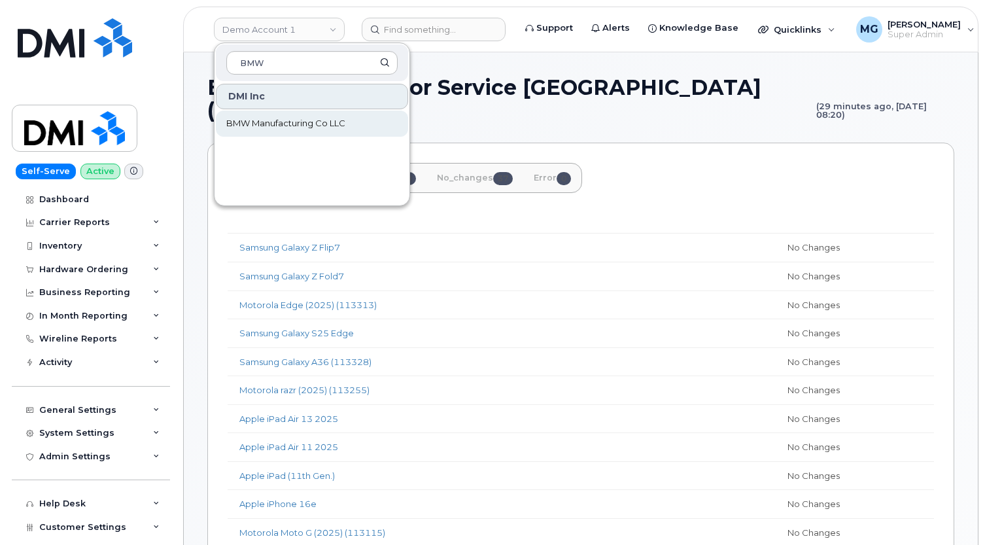
type input "BMW"
click at [249, 123] on span "BMW Manufacturing Co LLC" at bounding box center [285, 123] width 119 height 13
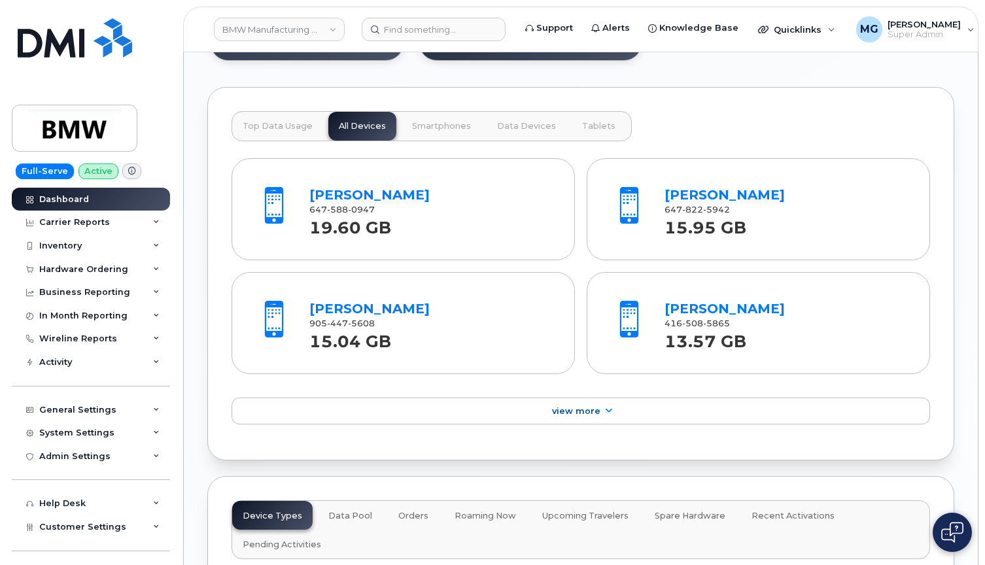
scroll to position [1482, 0]
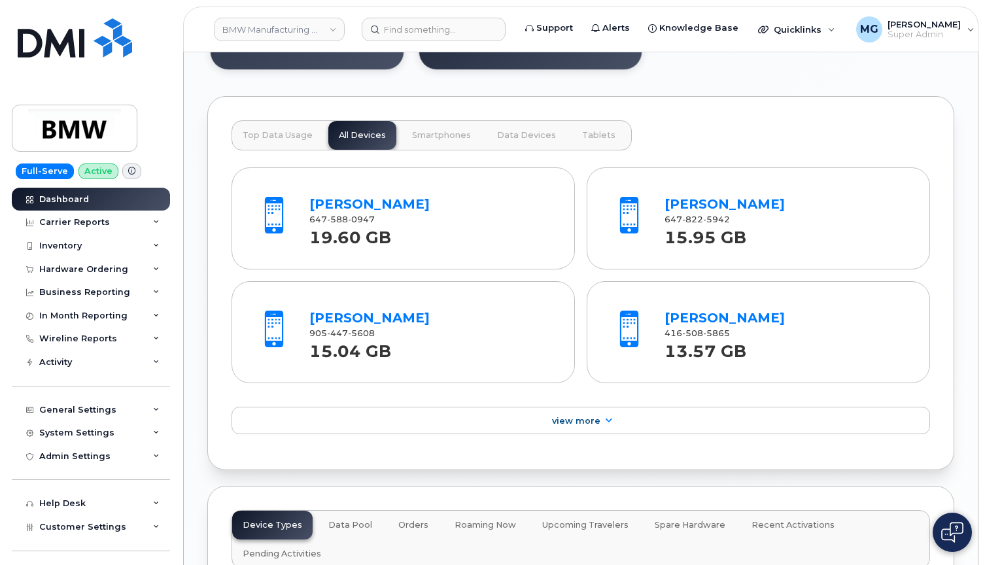
click at [487, 134] on button "Smartphones" at bounding box center [527, 135] width 80 height 29
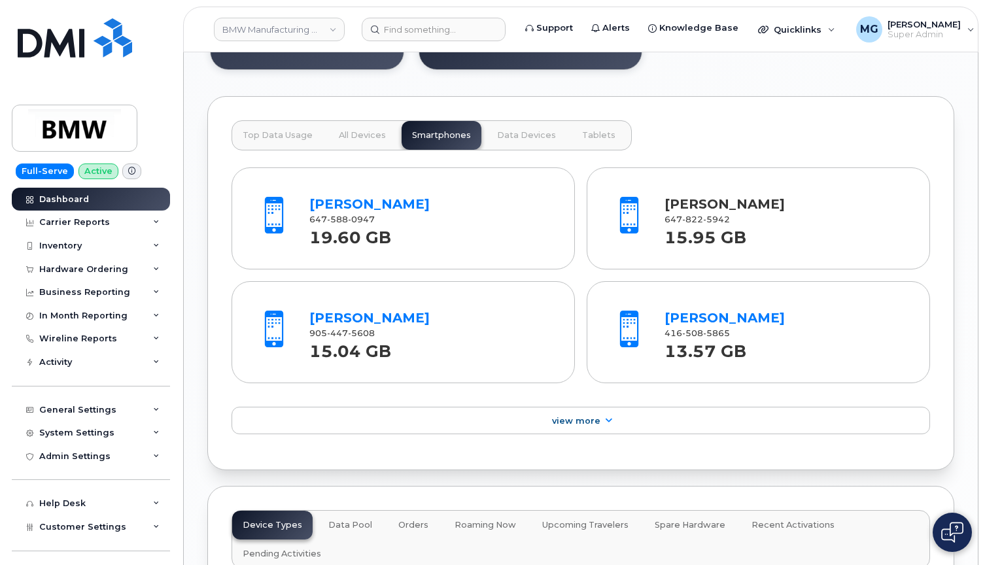
click at [704, 211] on link "[PERSON_NAME]" at bounding box center [725, 204] width 120 height 16
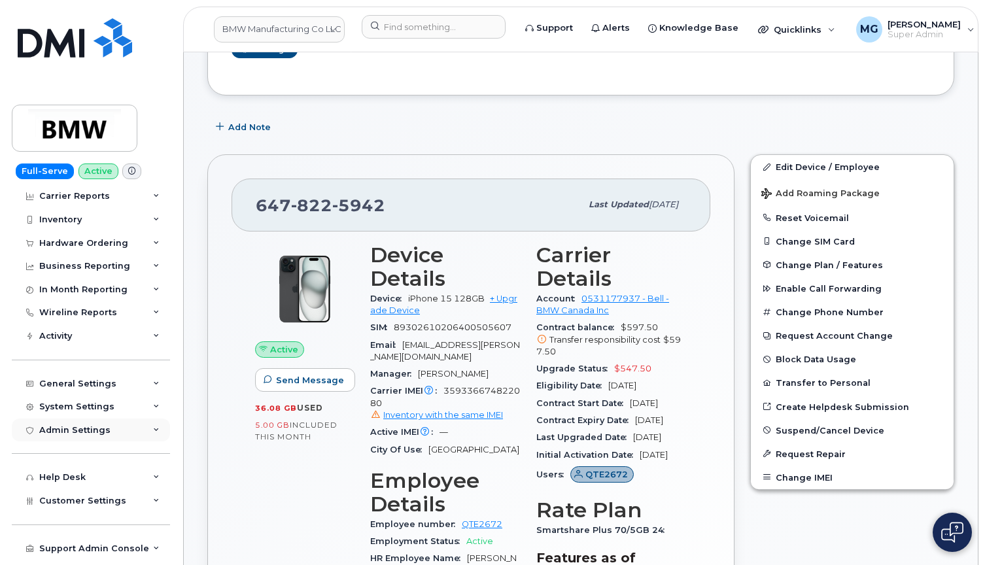
scroll to position [22, 0]
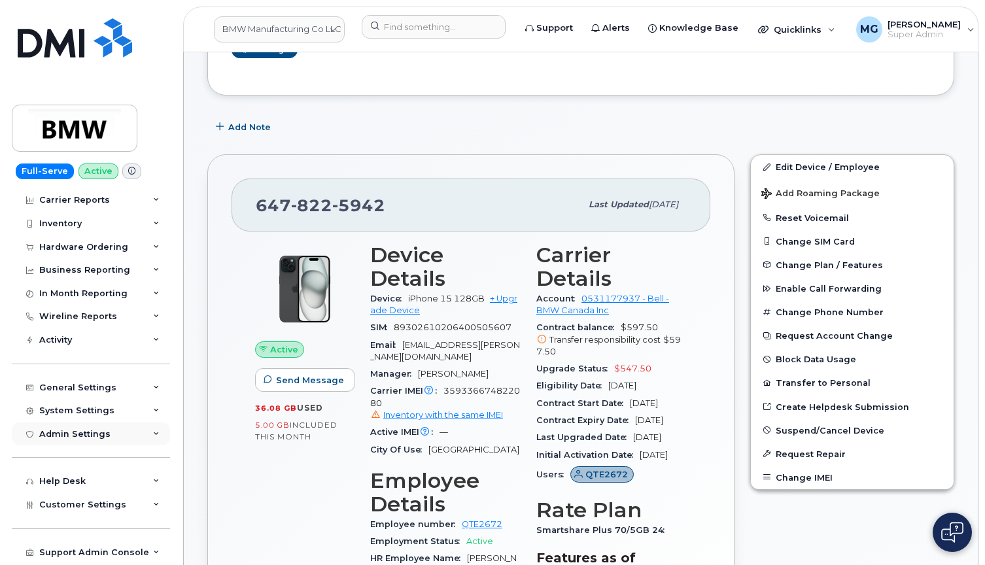
click at [73, 429] on div "Admin Settings" at bounding box center [74, 434] width 71 height 10
click at [76, 478] on div "Integrations" at bounding box center [73, 484] width 56 height 12
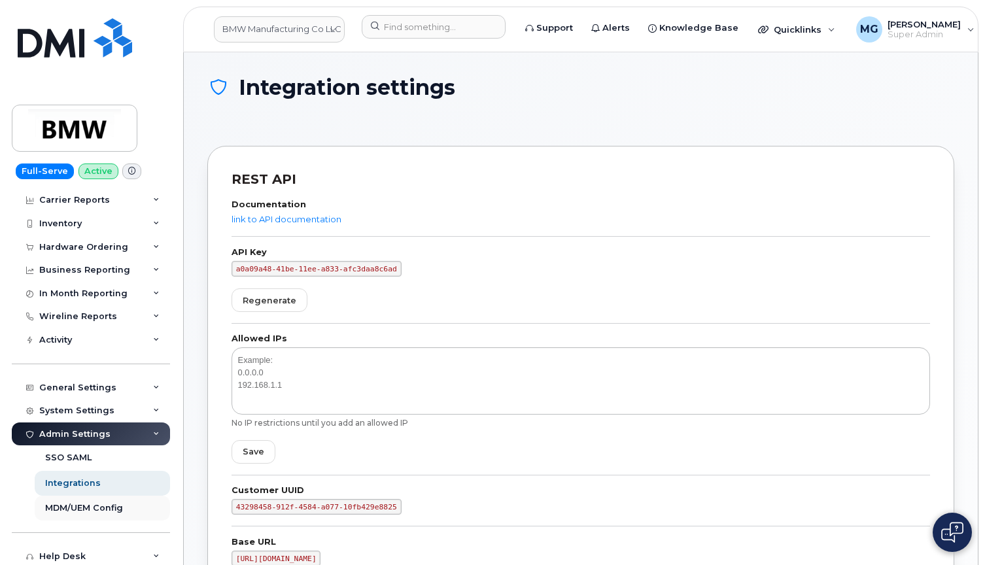
click at [94, 502] on div "MDM/UEM Config" at bounding box center [84, 508] width 78 height 12
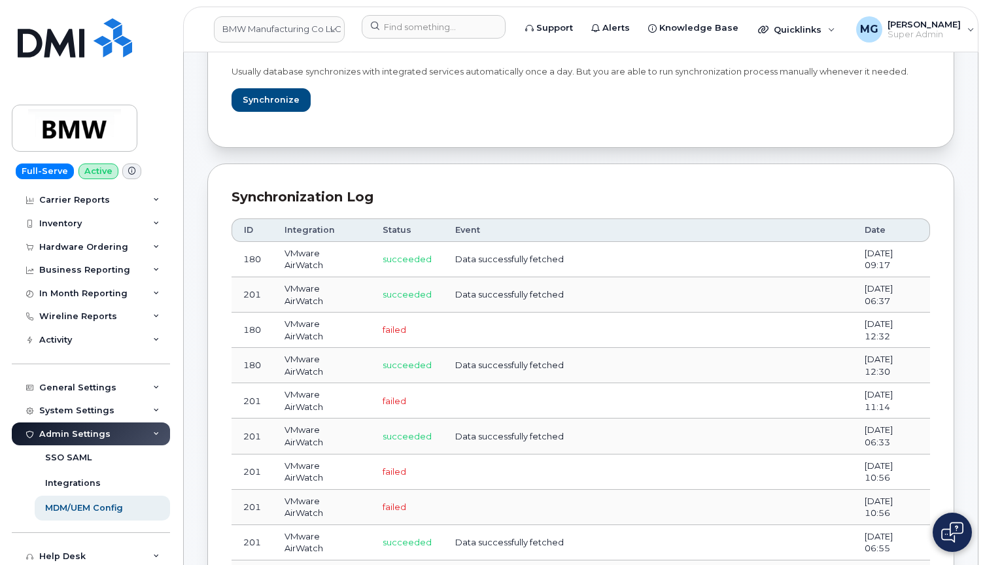
scroll to position [394, 0]
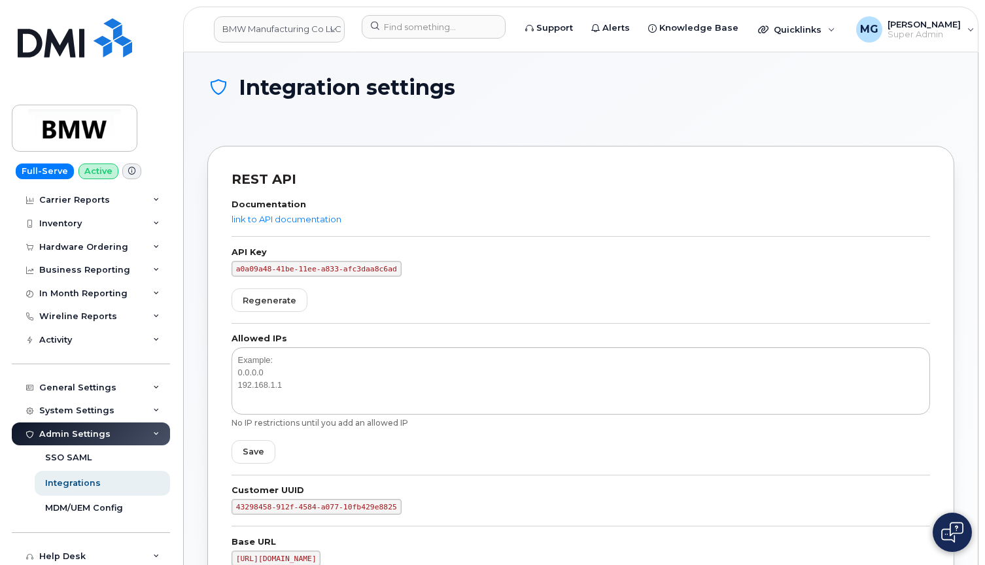
scroll to position [27, 0]
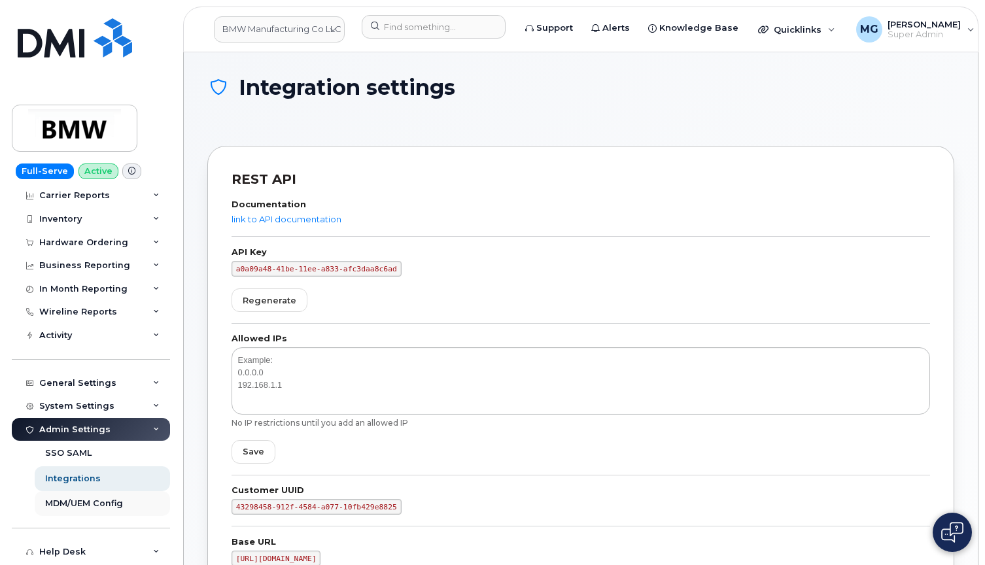
click at [88, 498] on div "MDM/UEM Config" at bounding box center [84, 504] width 78 height 12
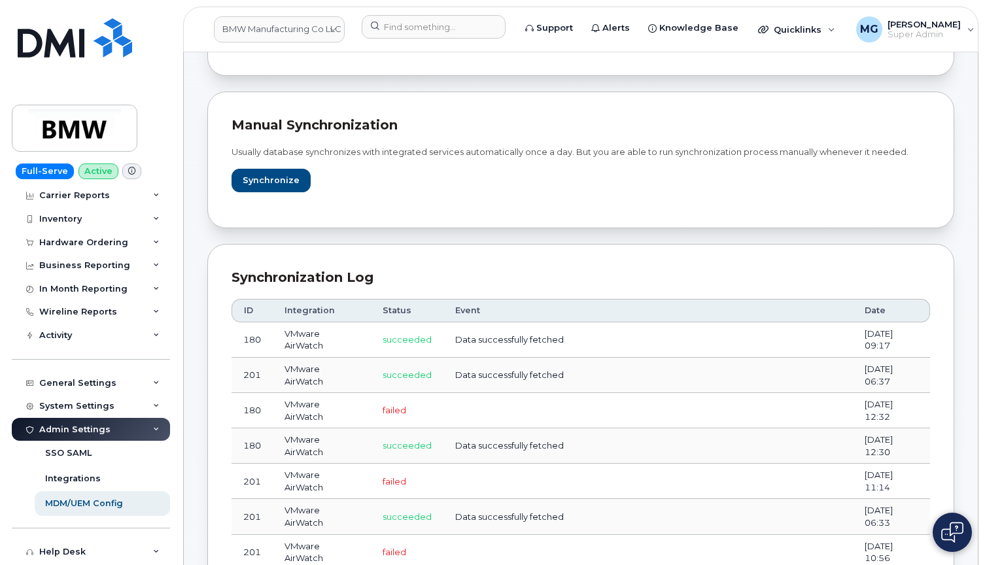
scroll to position [323, 0]
